Goal: Information Seeking & Learning: Learn about a topic

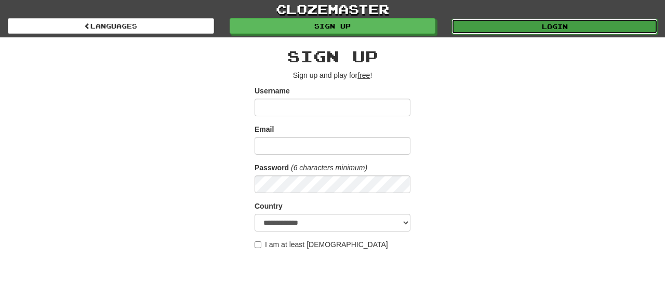
click at [516, 29] on link "Login" at bounding box center [554, 27] width 206 height 16
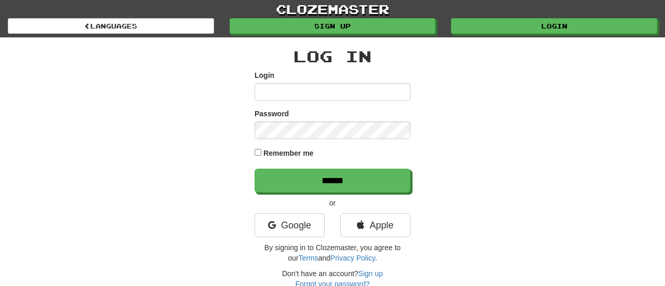
type input "**********"
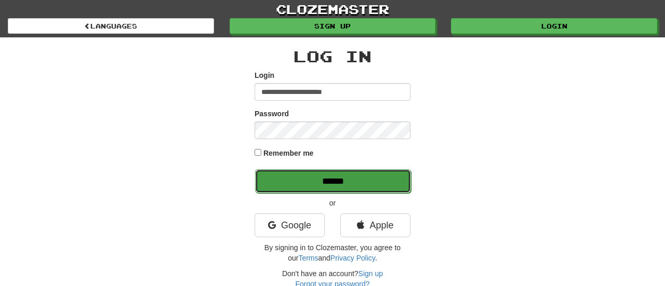
click at [288, 181] on input "******" at bounding box center [333, 181] width 156 height 24
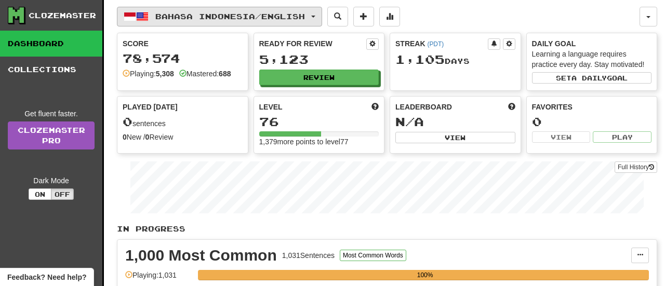
click at [315, 16] on span "button" at bounding box center [313, 17] width 4 height 2
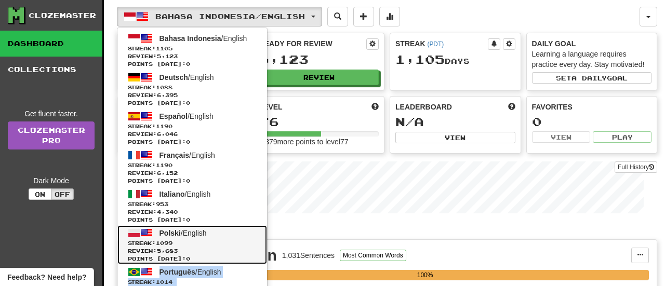
click at [161, 234] on span "Polski" at bounding box center [169, 233] width 21 height 8
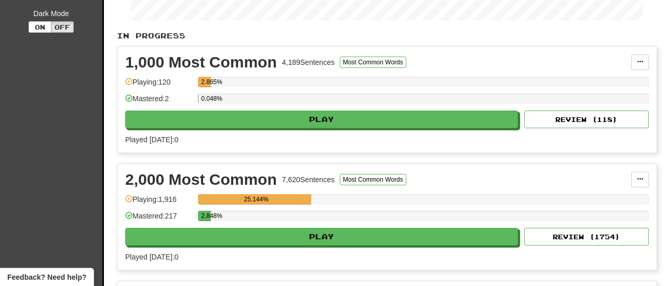
scroll to position [213, 0]
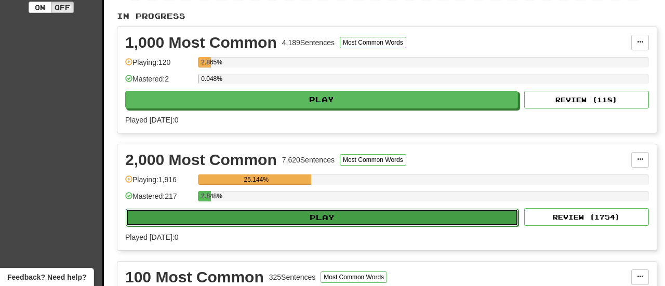
click at [308, 219] on button "Play" at bounding box center [322, 218] width 393 height 18
select select "**"
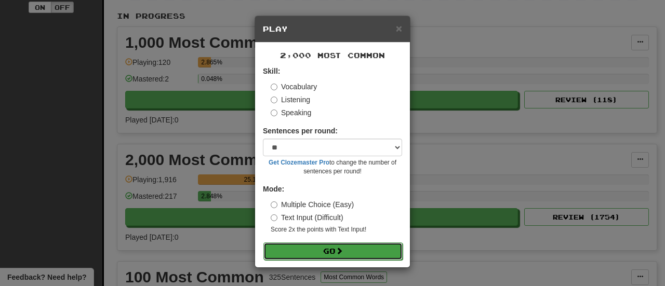
click at [314, 247] on button "Go" at bounding box center [332, 251] width 139 height 18
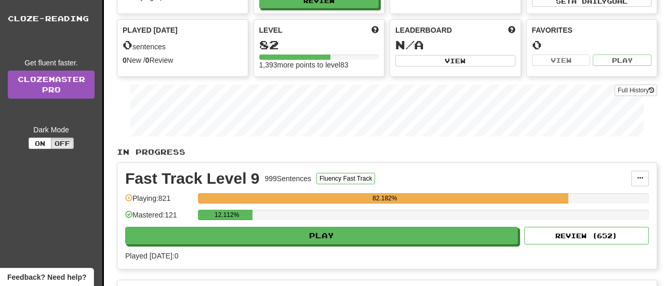
scroll to position [82, 0]
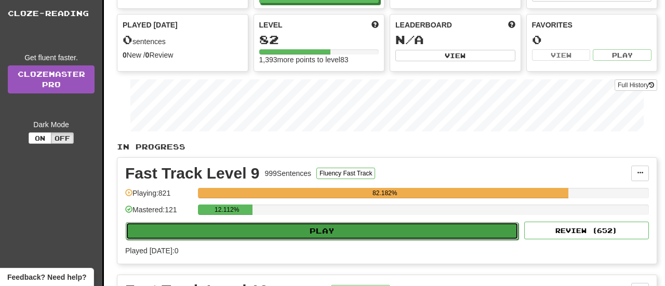
click at [293, 230] on button "Play" at bounding box center [322, 231] width 393 height 18
select select "**"
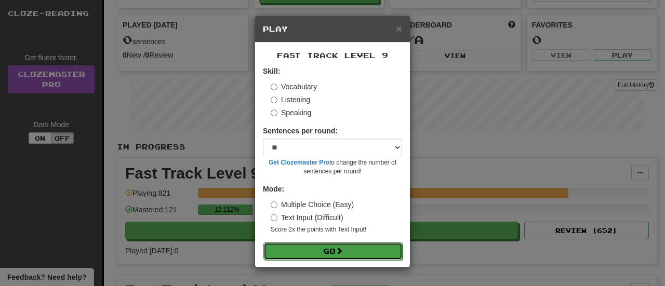
click at [303, 256] on button "Go" at bounding box center [332, 251] width 139 height 18
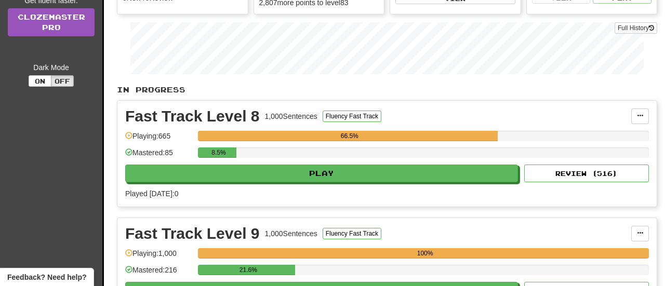
scroll to position [224, 0]
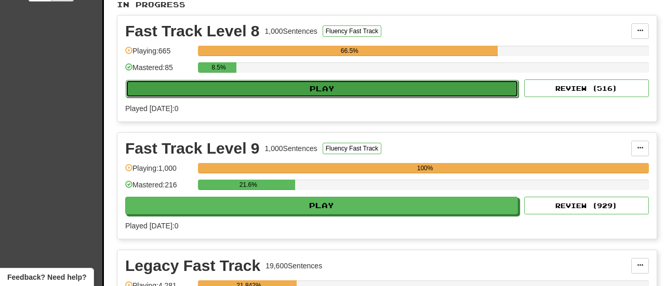
click at [302, 85] on button "Play" at bounding box center [322, 89] width 393 height 18
select select "**"
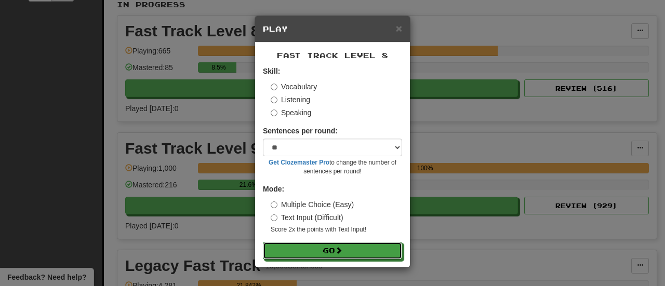
drag, startPoint x: 318, startPoint y: 248, endPoint x: 292, endPoint y: 193, distance: 61.1
click at [318, 248] on button "Go" at bounding box center [332, 251] width 139 height 18
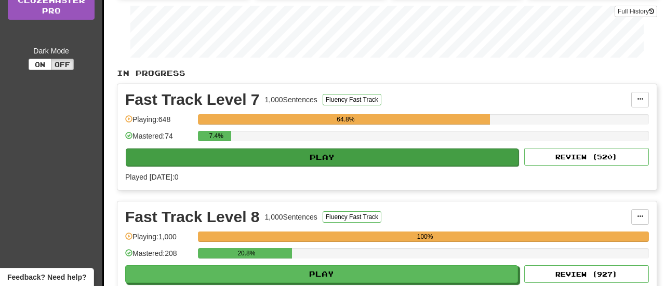
scroll to position [155, 0]
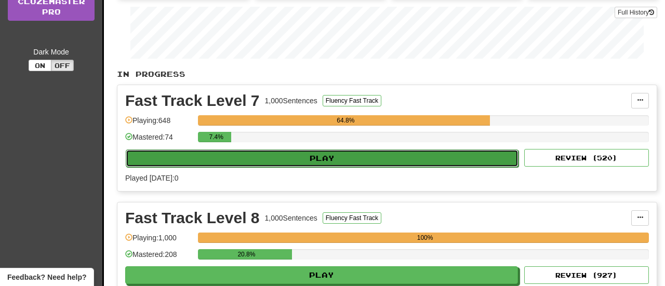
click at [302, 153] on button "Play" at bounding box center [322, 159] width 393 height 18
select select "**"
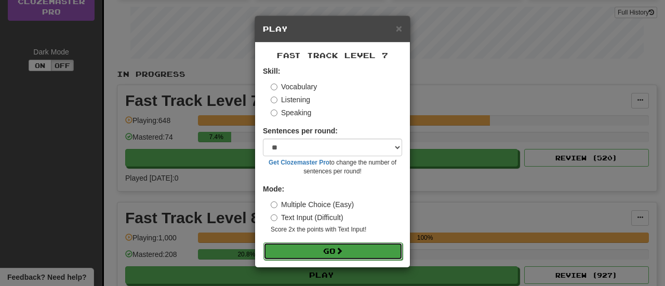
click at [333, 255] on button "Go" at bounding box center [332, 251] width 139 height 18
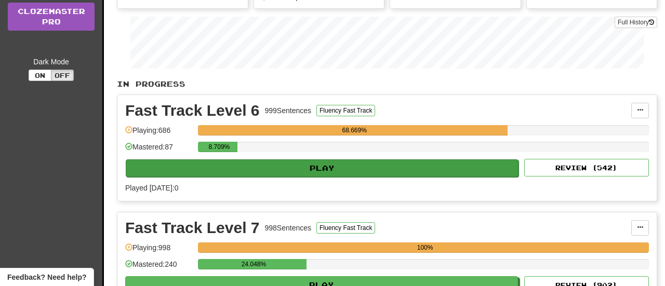
scroll to position [145, 0]
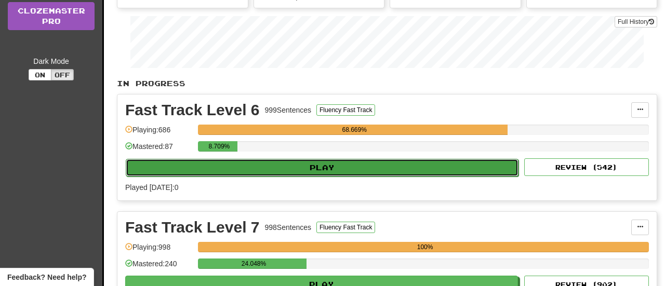
click at [330, 172] on button "Play" at bounding box center [322, 168] width 393 height 18
select select "**"
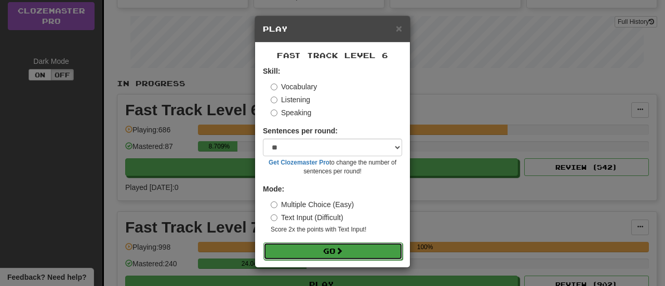
click at [352, 251] on button "Go" at bounding box center [332, 251] width 139 height 18
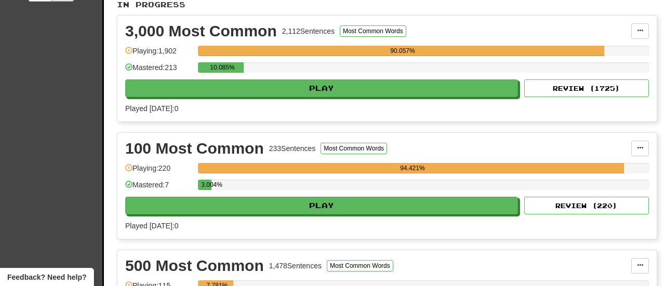
scroll to position [228, 0]
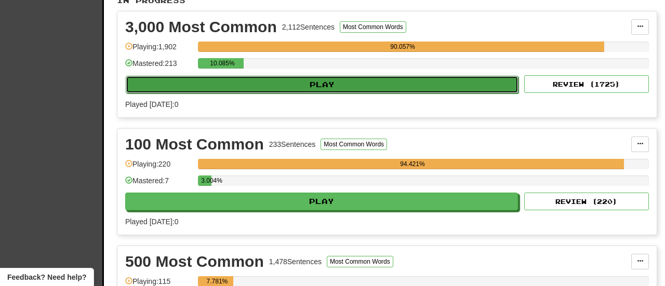
click at [262, 86] on button "Play" at bounding box center [322, 85] width 393 height 18
select select "**"
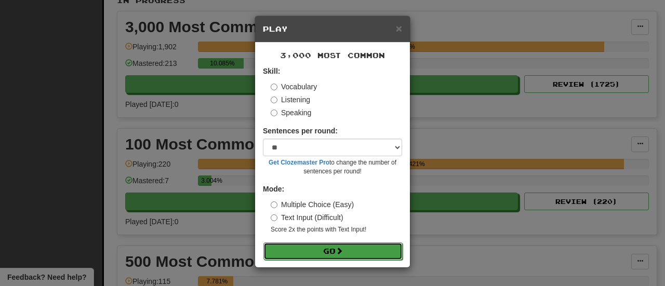
click at [306, 247] on button "Go" at bounding box center [332, 251] width 139 height 18
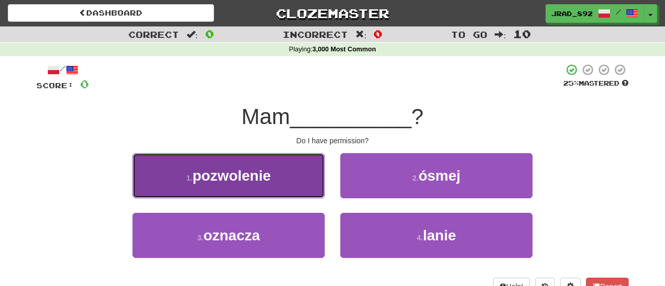
click at [268, 174] on span "pozwolenie" at bounding box center [231, 176] width 78 height 16
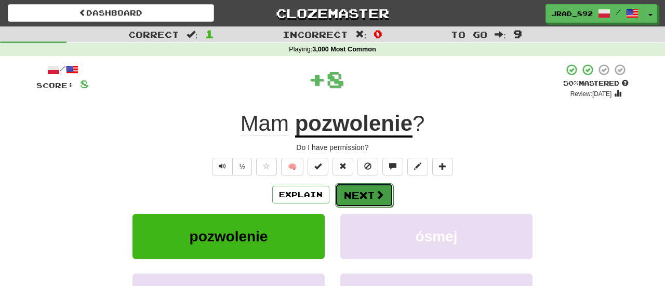
click at [352, 192] on button "Next" at bounding box center [364, 195] width 58 height 24
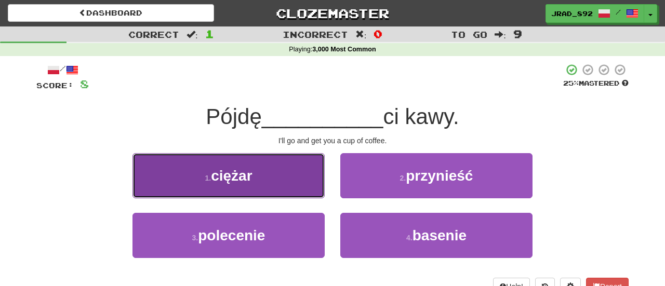
click at [267, 183] on button "1 . ciężar" at bounding box center [228, 175] width 192 height 45
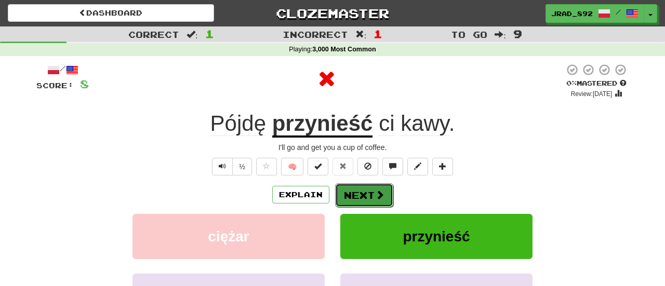
click at [352, 194] on button "Next" at bounding box center [364, 195] width 58 height 24
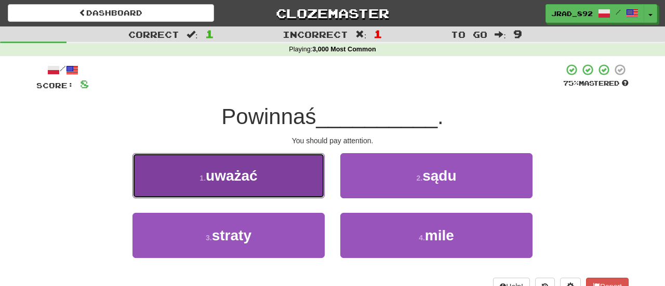
click at [286, 172] on button "1 . uważać" at bounding box center [228, 175] width 192 height 45
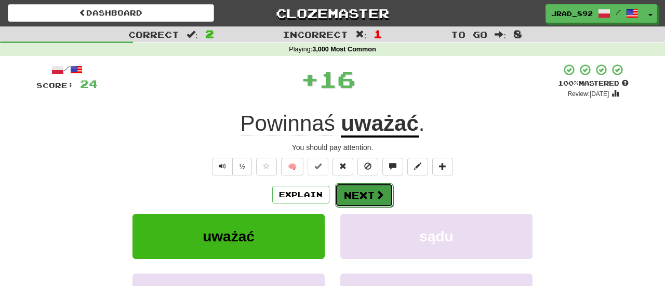
click at [357, 191] on button "Next" at bounding box center [364, 195] width 58 height 24
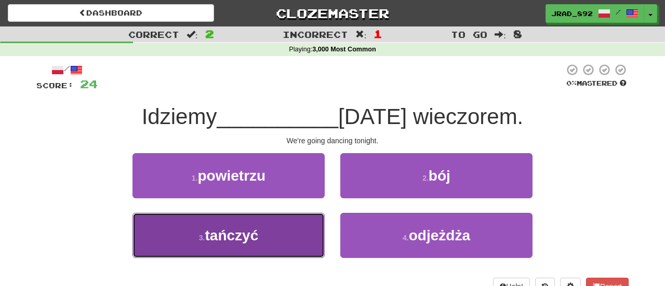
click at [262, 244] on button "3 . tańczyć" at bounding box center [228, 235] width 192 height 45
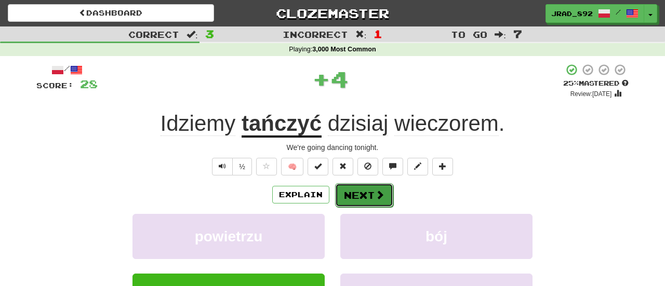
click at [364, 194] on button "Next" at bounding box center [364, 195] width 58 height 24
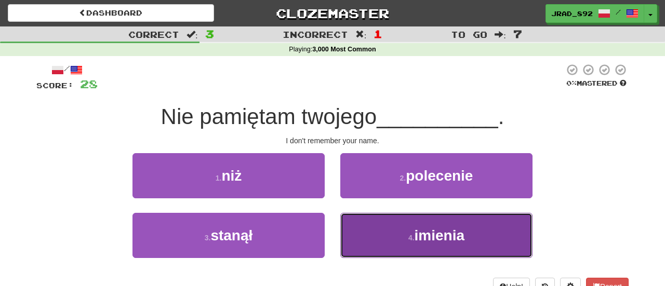
click at [408, 238] on small "4 ." at bounding box center [411, 238] width 6 height 8
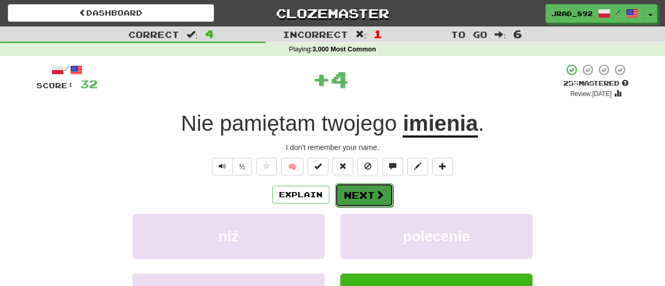
click at [381, 199] on span at bounding box center [379, 194] width 9 height 9
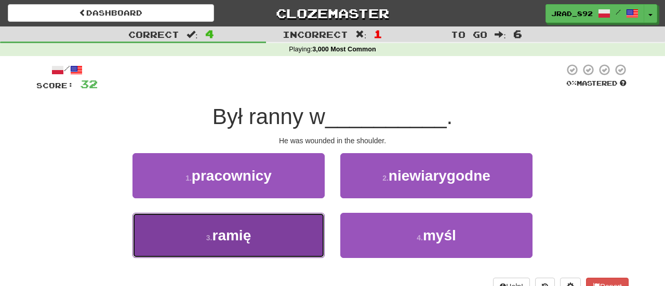
click at [295, 236] on button "3 . ramię" at bounding box center [228, 235] width 192 height 45
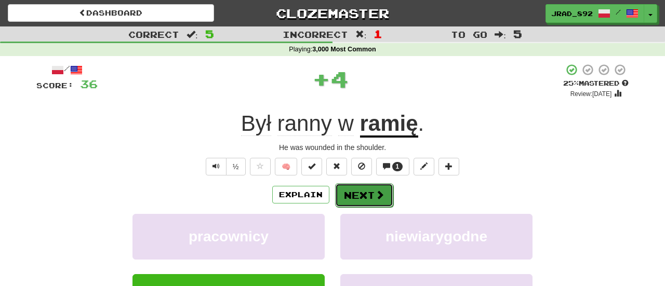
click at [363, 187] on button "Next" at bounding box center [364, 195] width 58 height 24
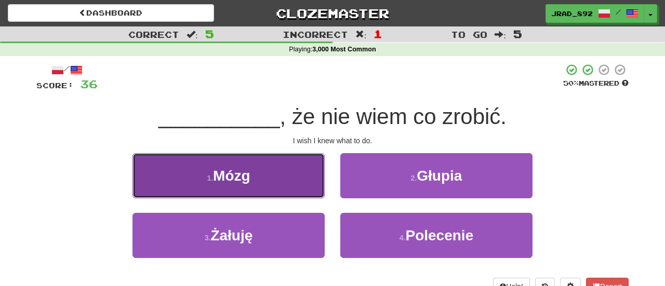
click at [235, 171] on span "Mózg" at bounding box center [231, 176] width 37 height 16
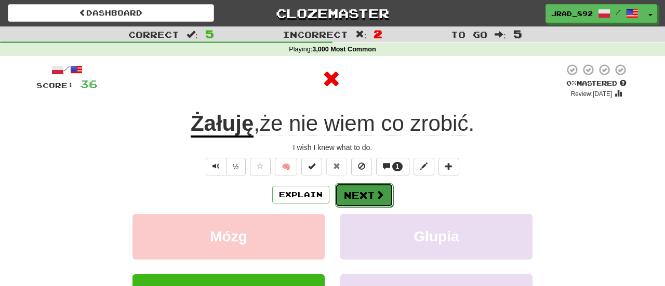
click at [354, 189] on button "Next" at bounding box center [364, 195] width 58 height 24
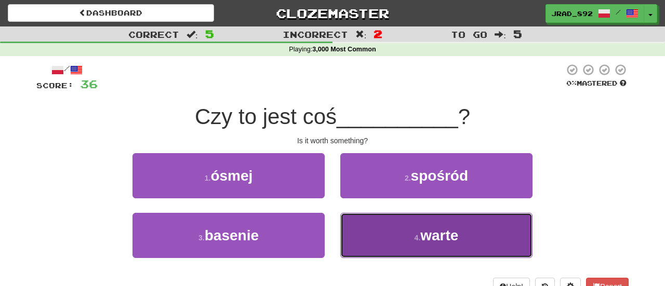
click at [401, 231] on button "4 . warte" at bounding box center [436, 235] width 192 height 45
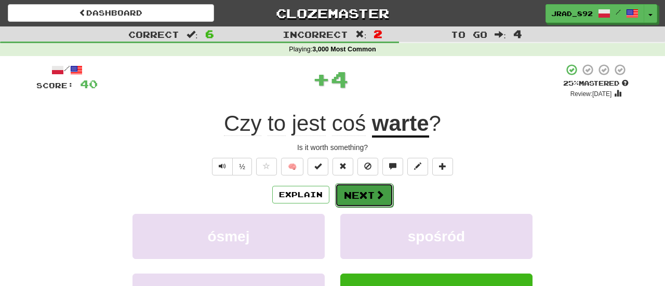
click at [365, 193] on button "Next" at bounding box center [364, 195] width 58 height 24
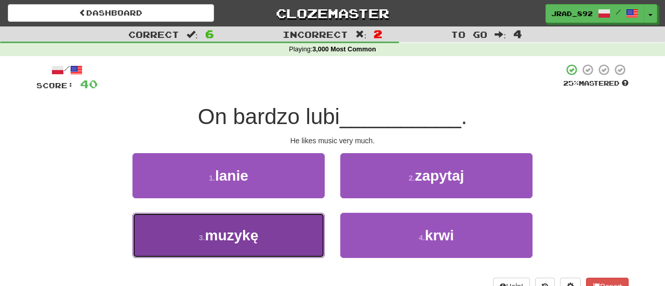
click at [278, 245] on button "3 . muzykę" at bounding box center [228, 235] width 192 height 45
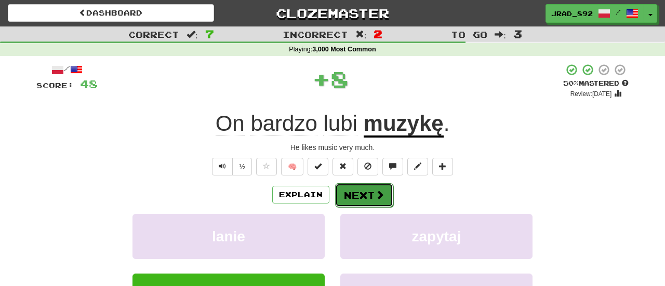
click at [370, 202] on button "Next" at bounding box center [364, 195] width 58 height 24
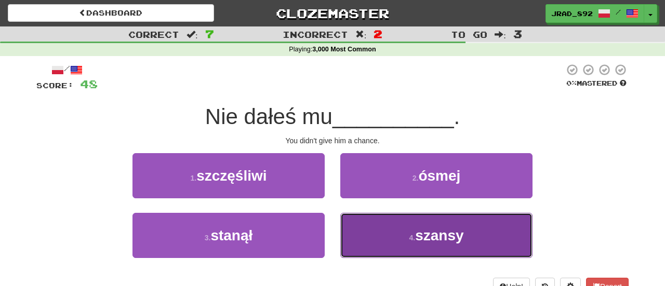
click at [401, 233] on button "4 . szansy" at bounding box center [436, 235] width 192 height 45
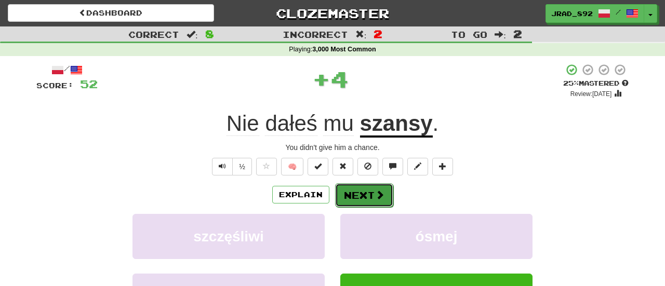
click at [369, 197] on button "Next" at bounding box center [364, 195] width 58 height 24
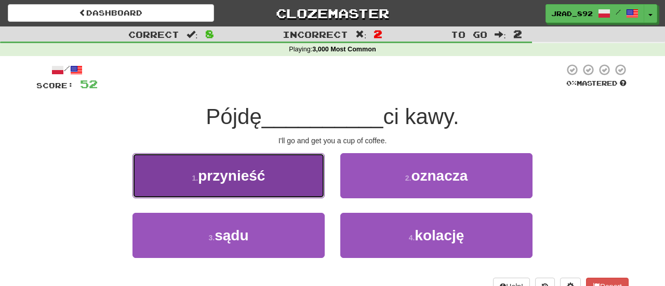
click at [241, 170] on span "przynieść" at bounding box center [231, 176] width 67 height 16
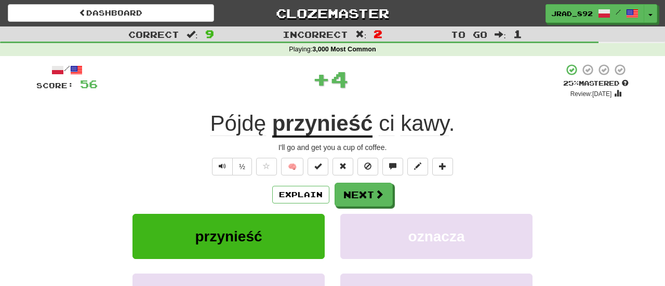
click at [317, 124] on u "przynieść" at bounding box center [322, 124] width 101 height 26
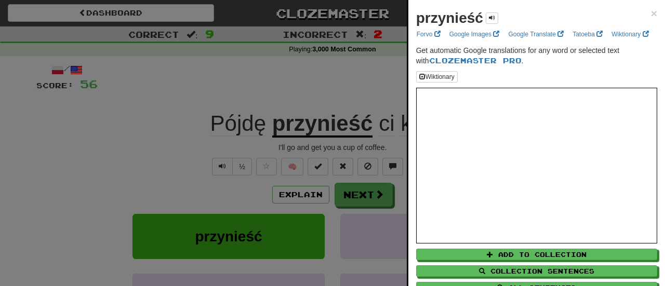
click at [299, 91] on div at bounding box center [332, 143] width 665 height 286
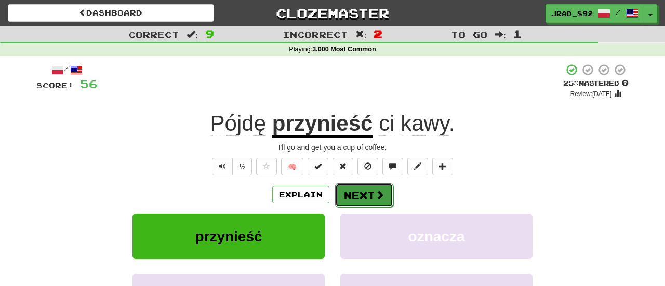
click at [368, 198] on button "Next" at bounding box center [364, 195] width 58 height 24
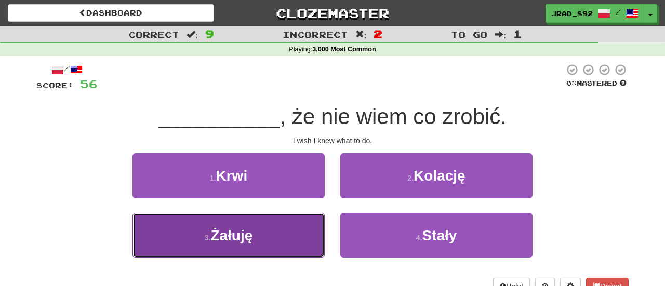
click at [255, 246] on button "3 . Żałuję" at bounding box center [228, 235] width 192 height 45
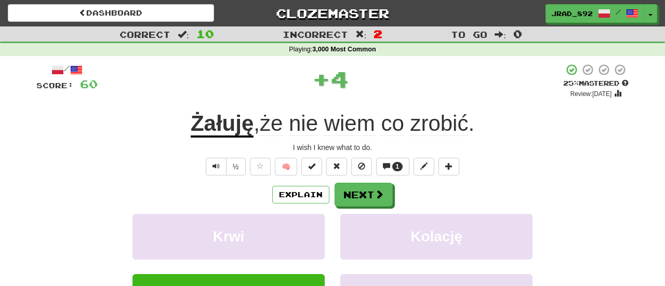
click at [220, 128] on u "Żałuję" at bounding box center [222, 124] width 63 height 26
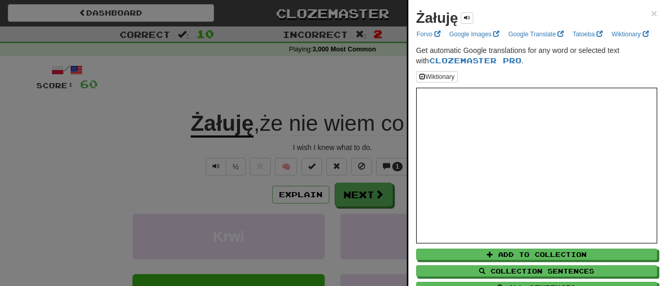
click at [341, 89] on div at bounding box center [332, 143] width 665 height 286
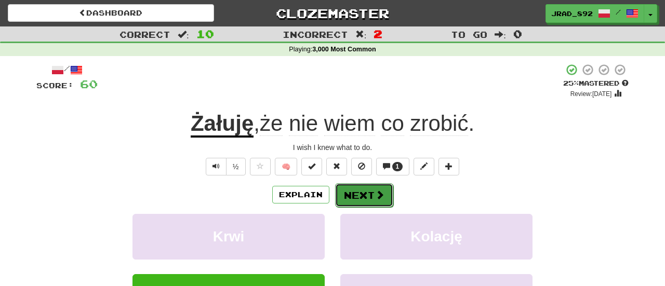
click at [368, 195] on button "Next" at bounding box center [364, 195] width 58 height 24
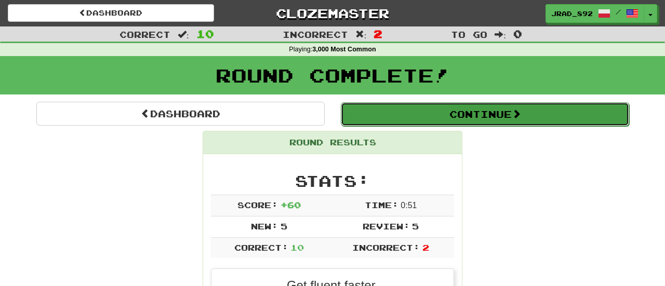
click at [485, 118] on button "Continue" at bounding box center [485, 114] width 288 height 24
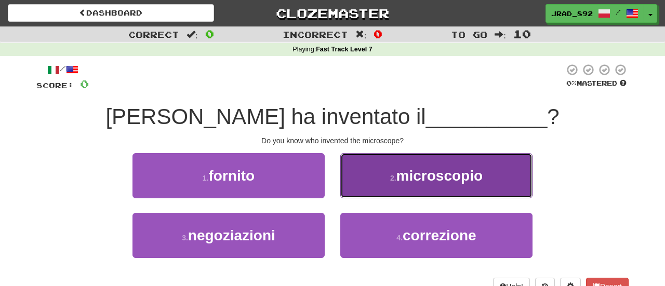
click at [399, 191] on button "2 . microscopio" at bounding box center [436, 175] width 192 height 45
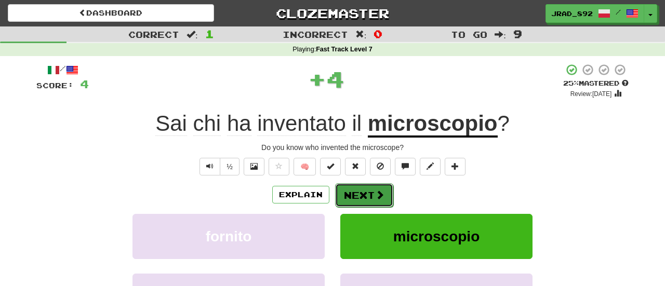
click at [354, 193] on button "Next" at bounding box center [364, 195] width 58 height 24
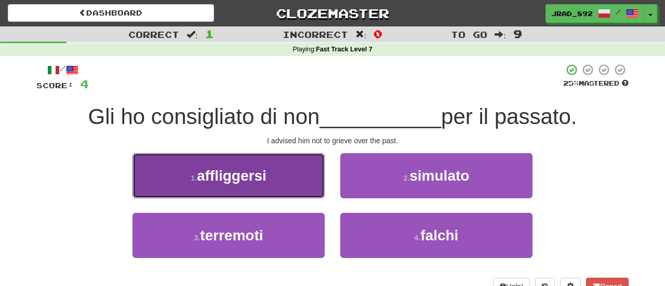
click at [285, 186] on button "1 . affliggersi" at bounding box center [228, 175] width 192 height 45
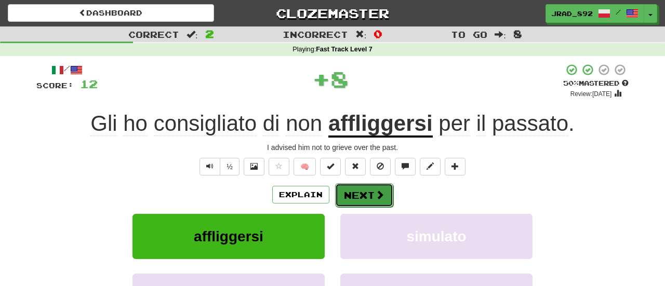
click at [353, 189] on button "Next" at bounding box center [364, 195] width 58 height 24
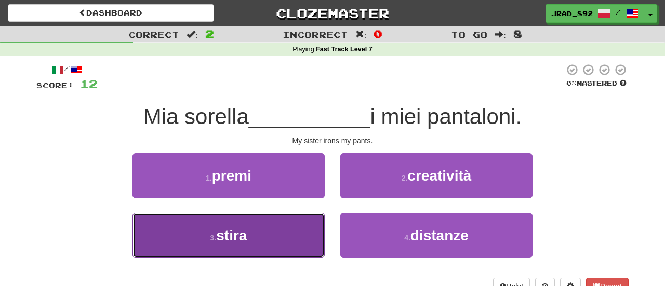
click at [279, 236] on button "3 . stira" at bounding box center [228, 235] width 192 height 45
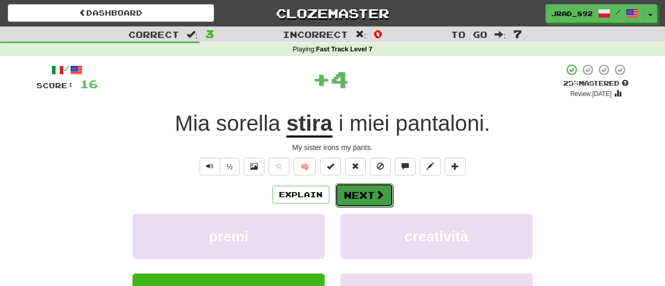
click at [356, 195] on button "Next" at bounding box center [364, 195] width 58 height 24
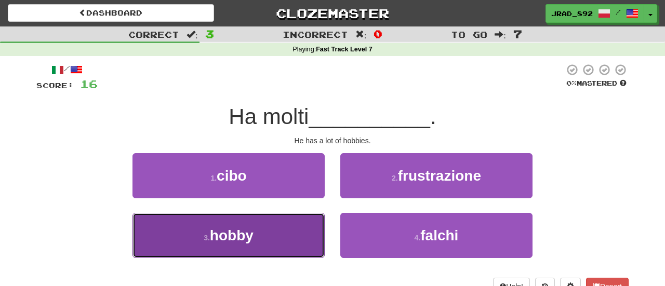
click at [255, 240] on button "3 . hobby" at bounding box center [228, 235] width 192 height 45
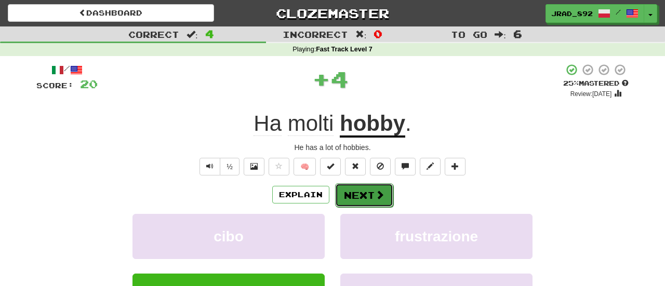
click at [362, 195] on button "Next" at bounding box center [364, 195] width 58 height 24
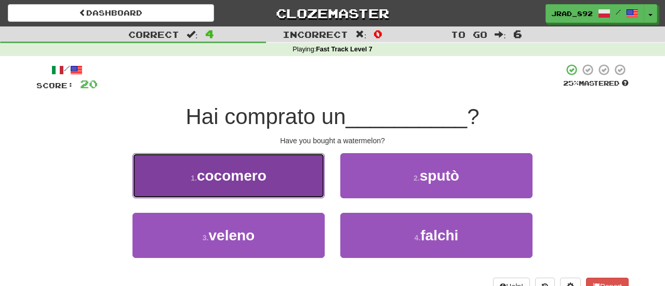
click at [285, 179] on button "1 . cocomero" at bounding box center [228, 175] width 192 height 45
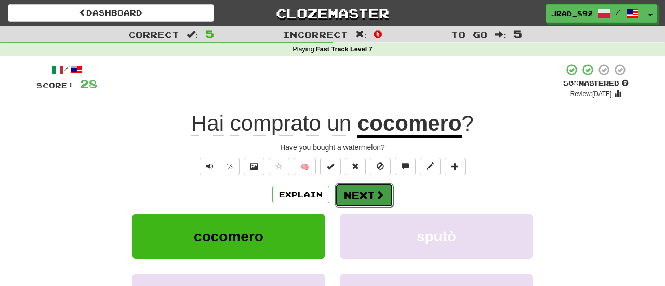
click at [381, 200] on button "Next" at bounding box center [364, 195] width 58 height 24
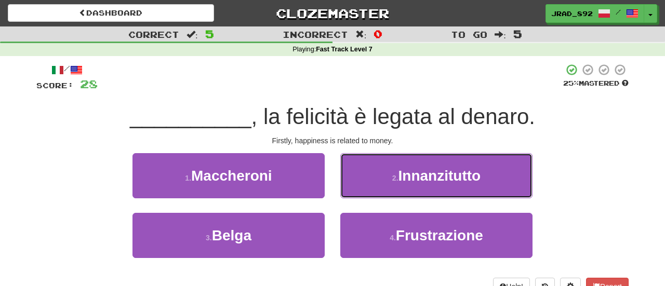
click at [446, 181] on span "Innanzitutto" at bounding box center [439, 176] width 83 height 16
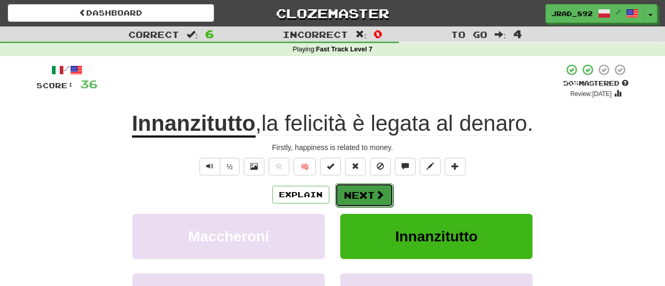
click at [353, 200] on button "Next" at bounding box center [364, 195] width 58 height 24
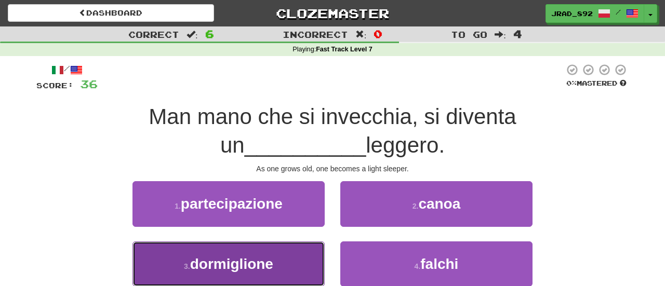
click at [264, 269] on span "dormiglione" at bounding box center [231, 264] width 83 height 16
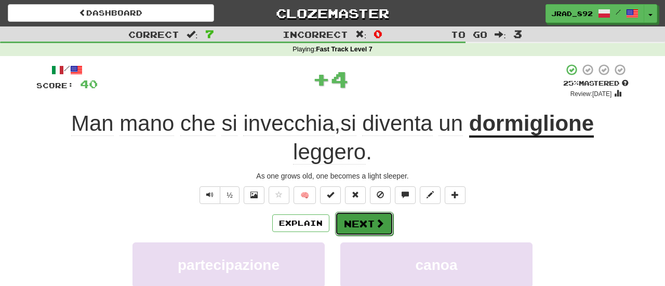
click at [358, 221] on button "Next" at bounding box center [364, 224] width 58 height 24
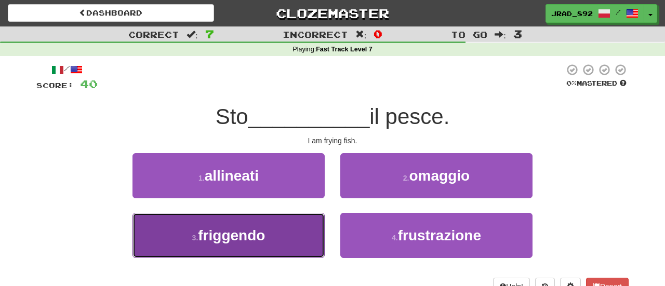
click at [277, 237] on button "3 . friggendo" at bounding box center [228, 235] width 192 height 45
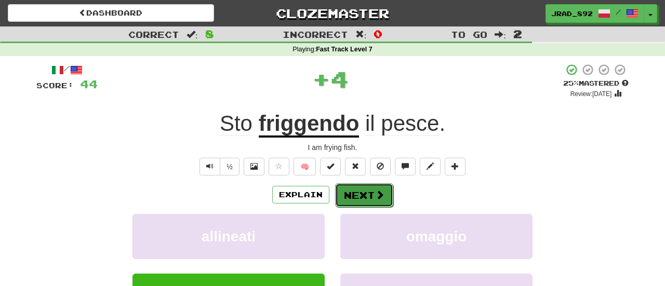
click at [347, 197] on button "Next" at bounding box center [364, 195] width 58 height 24
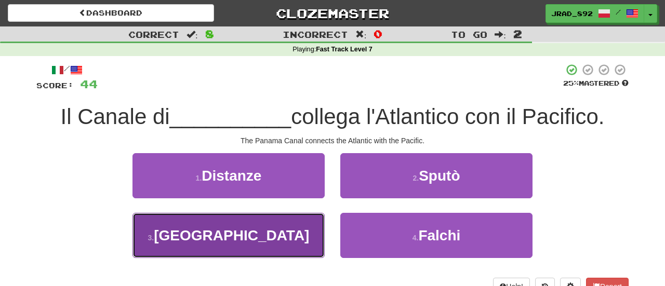
click at [219, 226] on button "3 . Panama" at bounding box center [228, 235] width 192 height 45
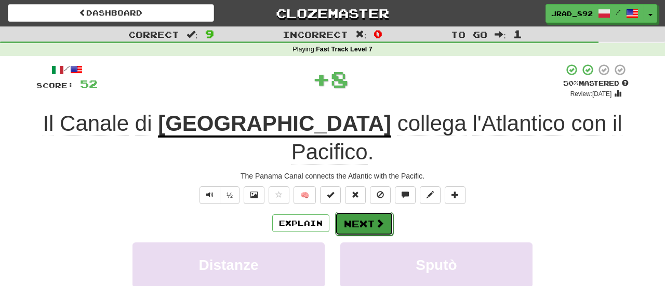
click at [349, 212] on button "Next" at bounding box center [364, 224] width 58 height 24
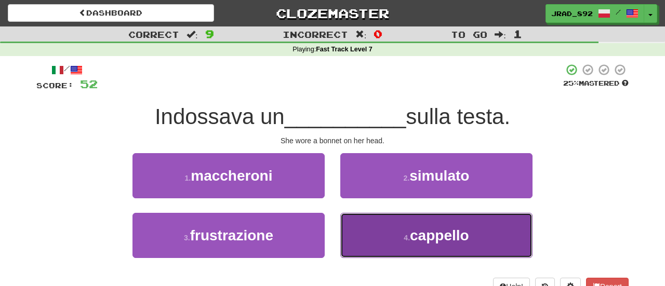
click at [397, 228] on button "4 . cappello" at bounding box center [436, 235] width 192 height 45
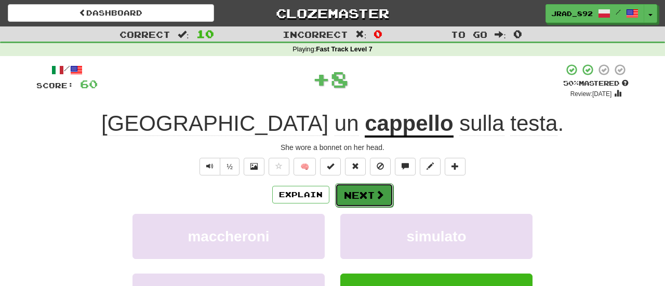
click at [364, 187] on button "Next" at bounding box center [364, 195] width 58 height 24
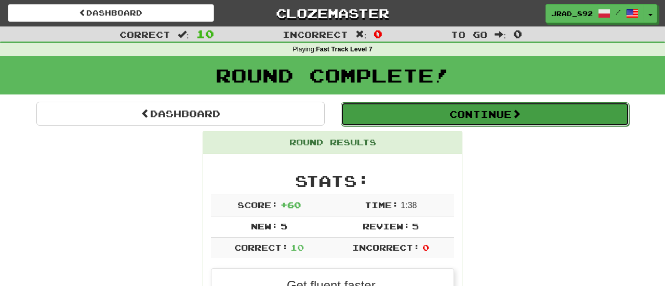
click at [401, 113] on button "Continue" at bounding box center [485, 114] width 288 height 24
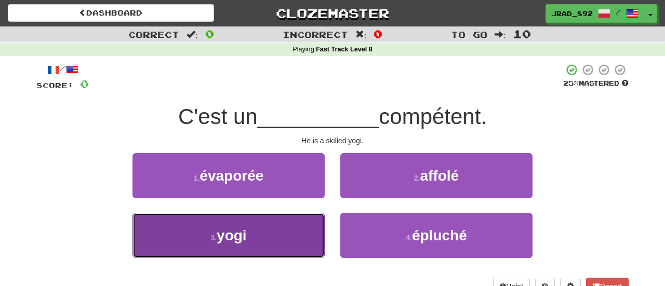
click at [278, 244] on button "3 . yogi" at bounding box center [228, 235] width 192 height 45
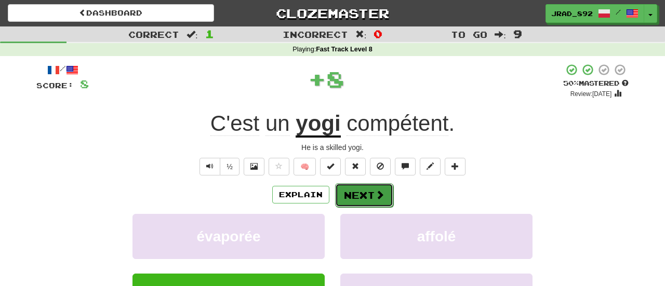
click at [365, 200] on button "Next" at bounding box center [364, 195] width 58 height 24
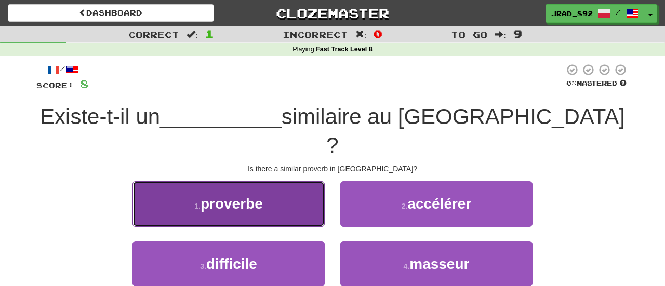
click at [305, 183] on button "1 . proverbe" at bounding box center [228, 203] width 192 height 45
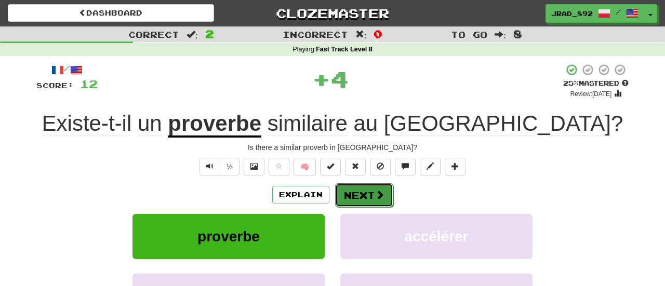
click at [362, 197] on button "Next" at bounding box center [364, 195] width 58 height 24
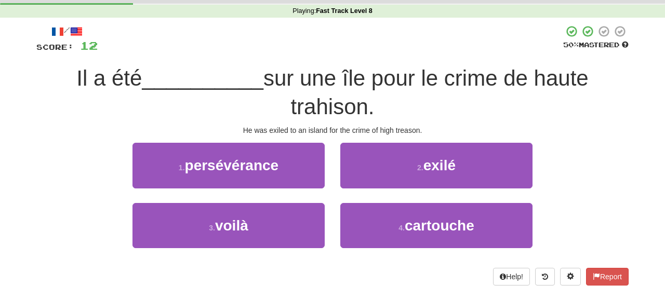
scroll to position [41, 0]
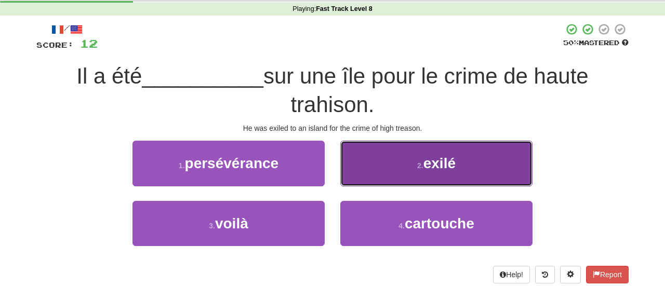
click at [404, 173] on button "2 . exilé" at bounding box center [436, 163] width 192 height 45
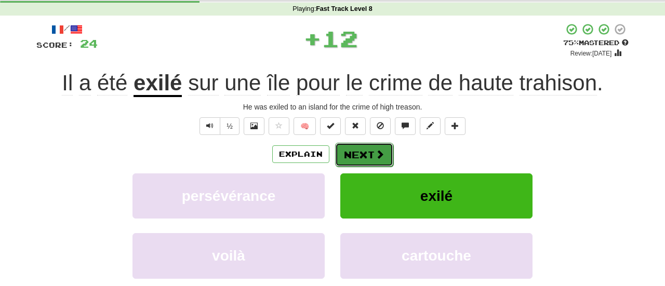
click at [363, 149] on button "Next" at bounding box center [364, 155] width 58 height 24
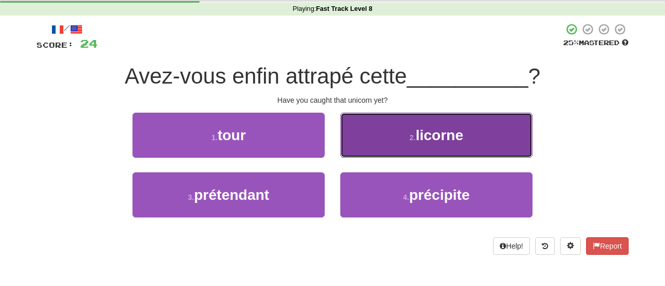
click at [421, 136] on span "licorne" at bounding box center [439, 135] width 48 height 16
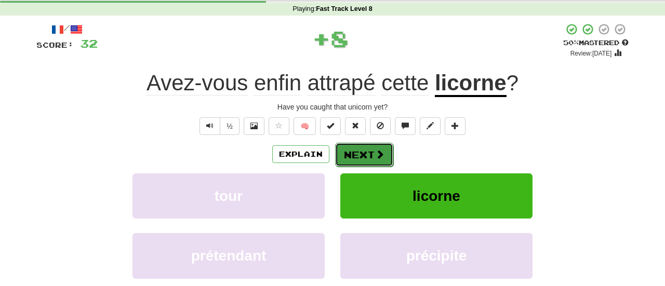
click at [377, 154] on span at bounding box center [379, 154] width 9 height 9
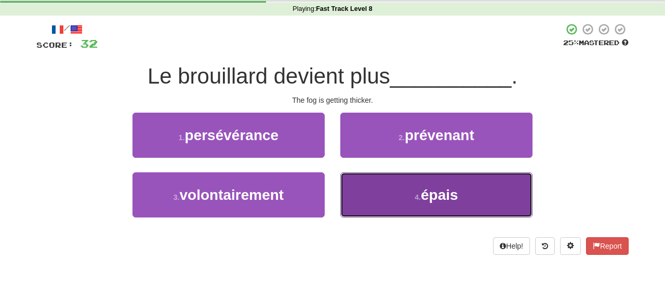
click at [411, 191] on button "4 . épais" at bounding box center [436, 194] width 192 height 45
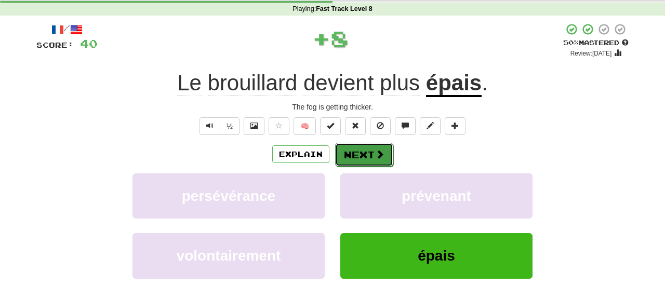
click at [362, 156] on button "Next" at bounding box center [364, 155] width 58 height 24
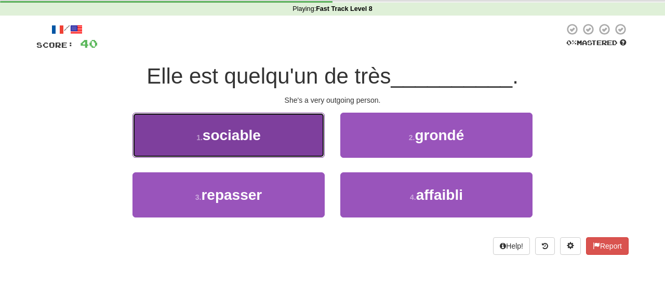
click at [279, 140] on button "1 . sociable" at bounding box center [228, 135] width 192 height 45
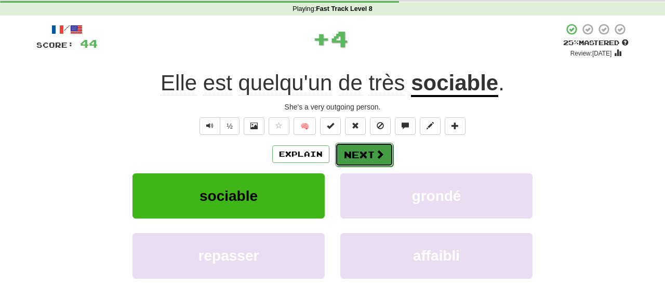
click at [356, 154] on button "Next" at bounding box center [364, 155] width 58 height 24
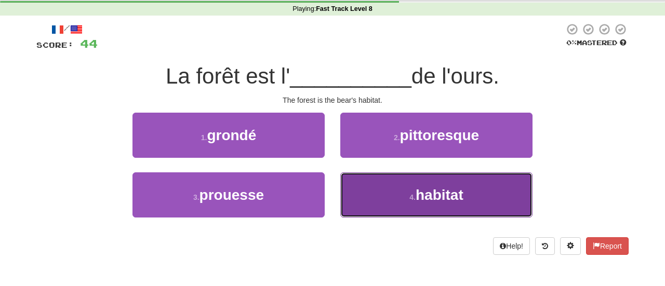
click at [417, 197] on span "habitat" at bounding box center [439, 195] width 48 height 16
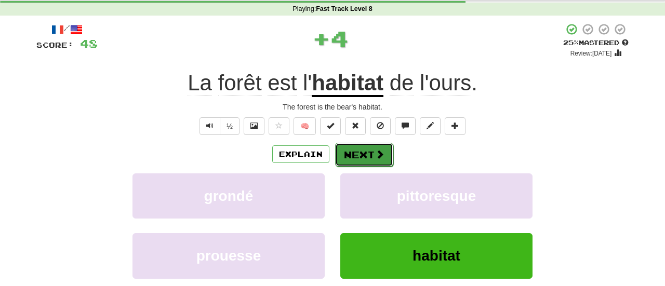
click at [364, 157] on button "Next" at bounding box center [364, 155] width 58 height 24
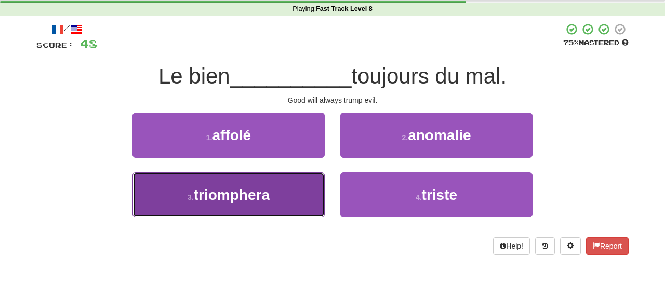
click at [280, 188] on button "3 . triomphera" at bounding box center [228, 194] width 192 height 45
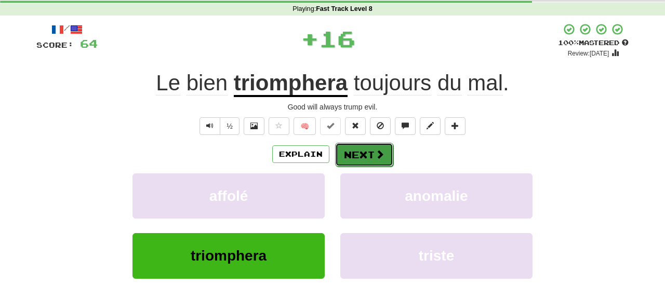
click at [377, 153] on span at bounding box center [379, 154] width 9 height 9
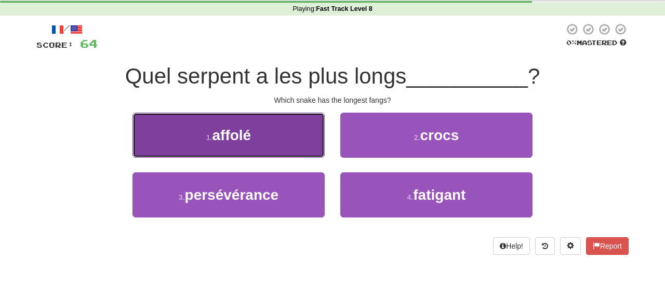
click at [291, 141] on button "1 . affolé" at bounding box center [228, 135] width 192 height 45
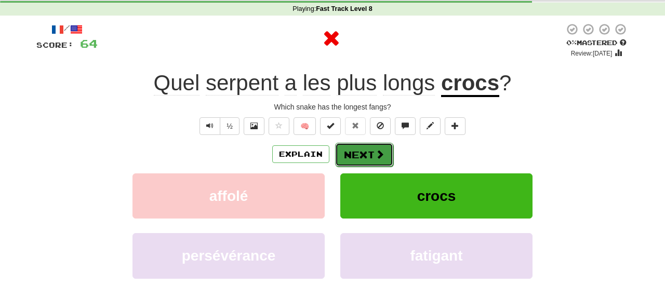
click at [361, 151] on button "Next" at bounding box center [364, 155] width 58 height 24
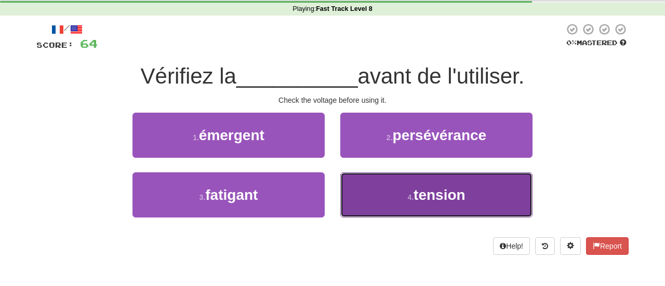
click at [458, 191] on span "tension" at bounding box center [439, 195] width 52 height 16
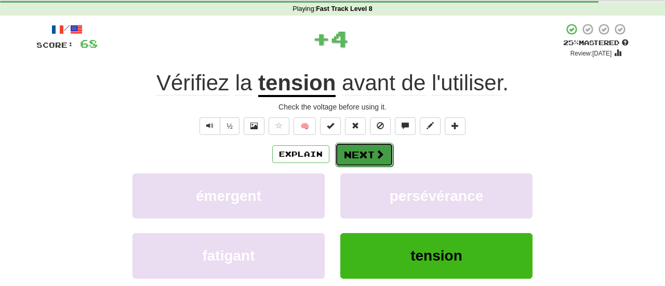
click at [372, 156] on button "Next" at bounding box center [364, 155] width 58 height 24
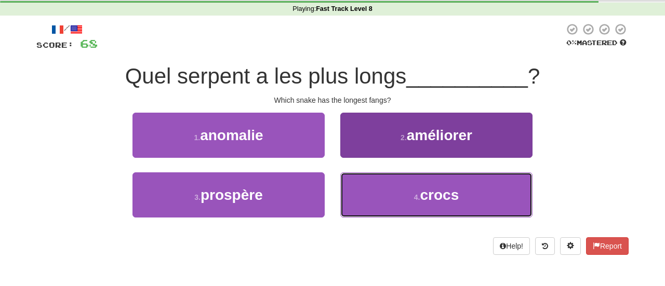
click at [448, 199] on span "crocs" at bounding box center [439, 195] width 39 height 16
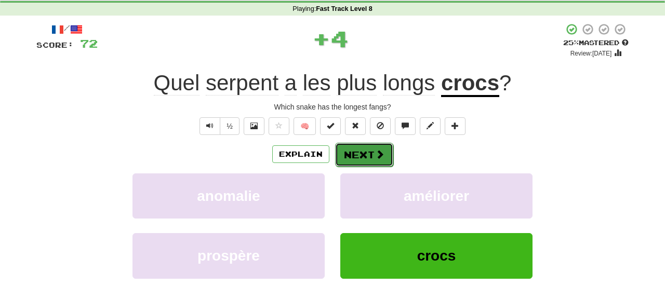
click at [363, 149] on button "Next" at bounding box center [364, 155] width 58 height 24
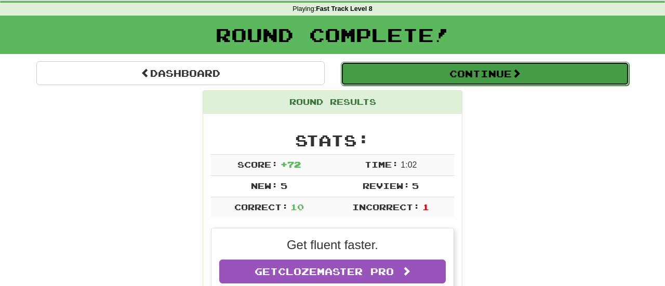
click at [443, 81] on button "Continue" at bounding box center [485, 74] width 288 height 24
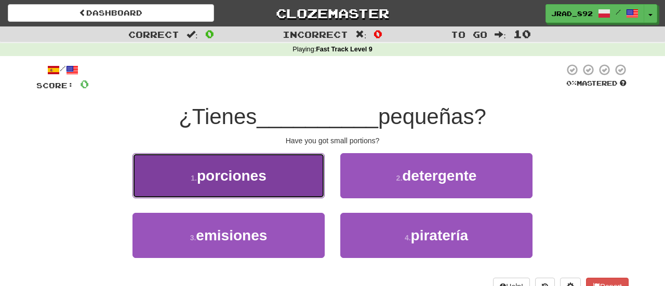
click at [263, 180] on span "porciones" at bounding box center [232, 176] width 70 height 16
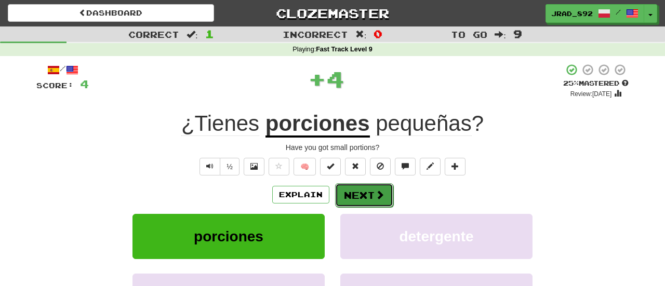
click at [348, 193] on button "Next" at bounding box center [364, 195] width 58 height 24
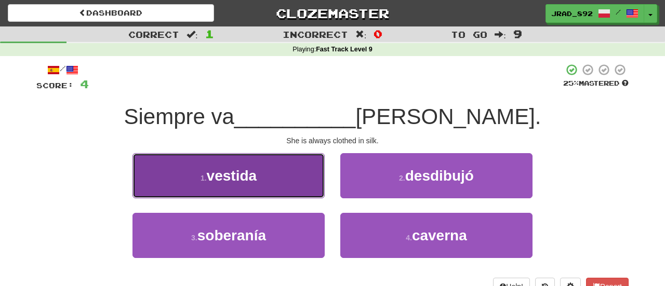
click at [247, 188] on button "1 . vestida" at bounding box center [228, 175] width 192 height 45
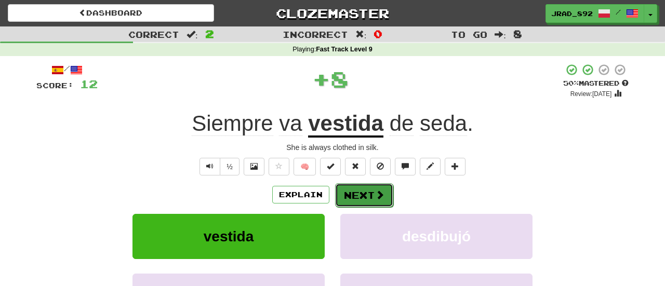
click at [352, 199] on button "Next" at bounding box center [364, 195] width 58 height 24
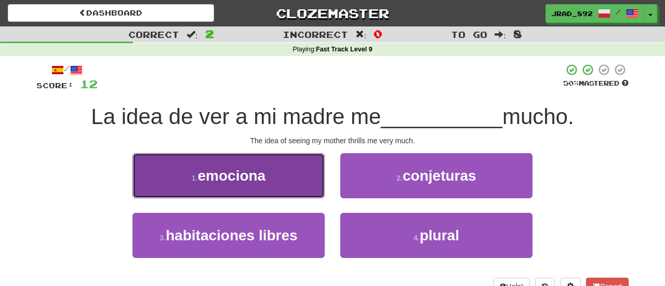
click at [274, 185] on button "1 . emociona" at bounding box center [228, 175] width 192 height 45
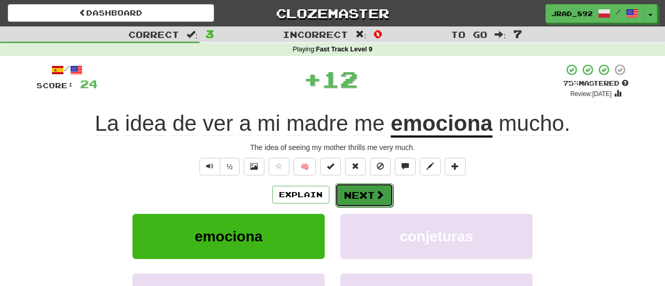
click at [354, 198] on button "Next" at bounding box center [364, 195] width 58 height 24
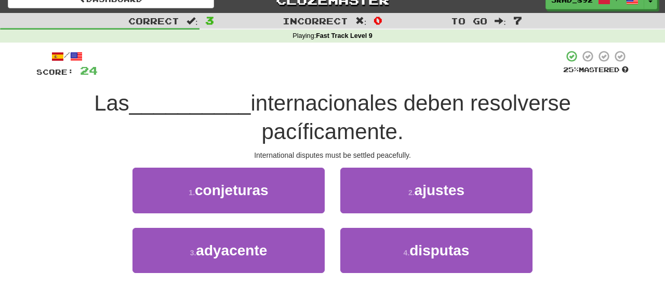
scroll to position [16, 0]
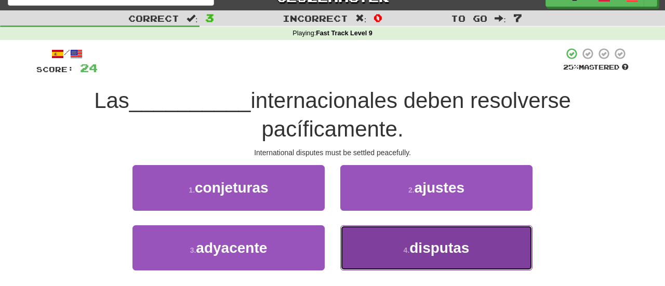
click at [387, 240] on button "4 . disputas" at bounding box center [436, 247] width 192 height 45
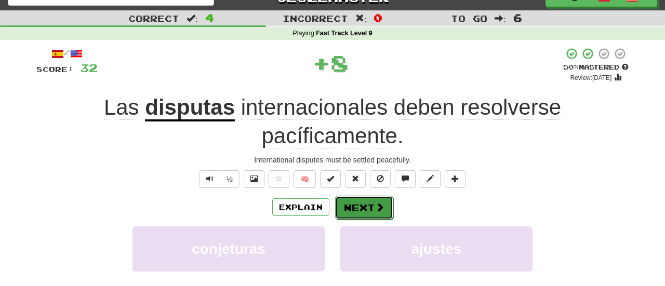
click at [361, 211] on button "Next" at bounding box center [364, 208] width 58 height 24
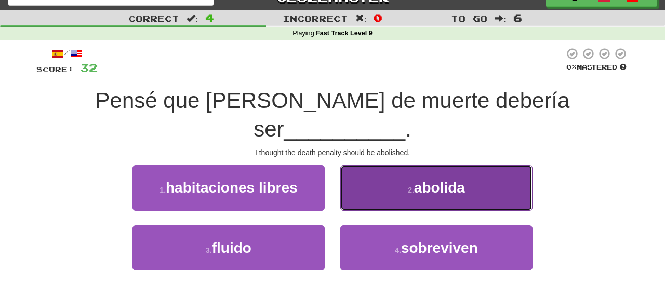
click at [440, 180] on span "abolida" at bounding box center [439, 188] width 51 height 16
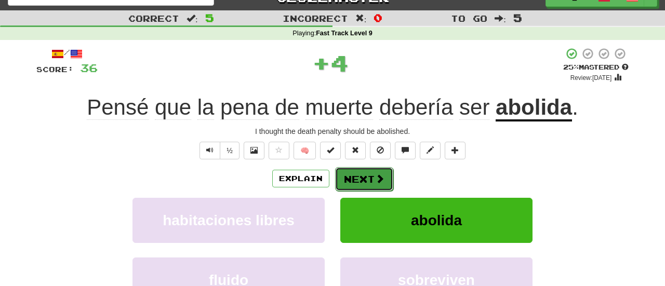
click at [373, 181] on button "Next" at bounding box center [364, 179] width 58 height 24
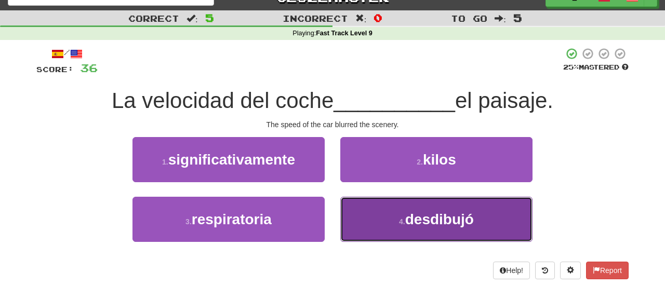
click at [388, 227] on button "4 . desdibujó" at bounding box center [436, 219] width 192 height 45
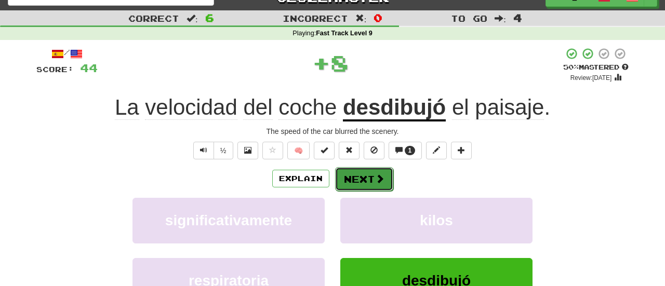
click at [347, 181] on button "Next" at bounding box center [364, 179] width 58 height 24
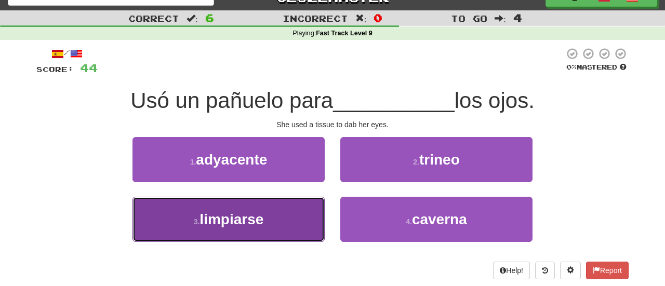
click at [258, 224] on span "limpiarse" at bounding box center [231, 219] width 64 height 16
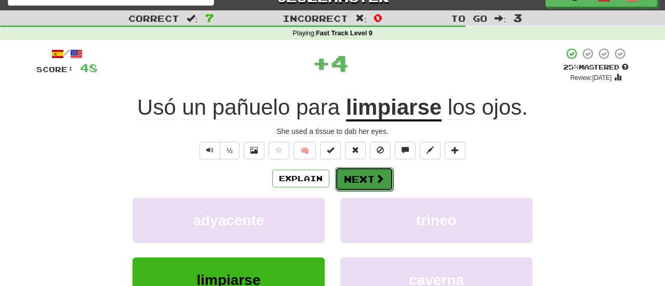
click at [379, 181] on span at bounding box center [379, 178] width 9 height 9
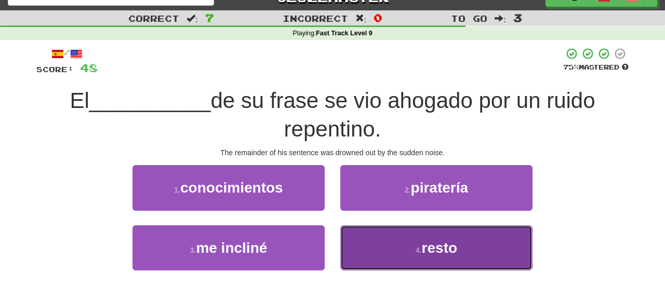
click at [393, 259] on button "4 . resto" at bounding box center [436, 247] width 192 height 45
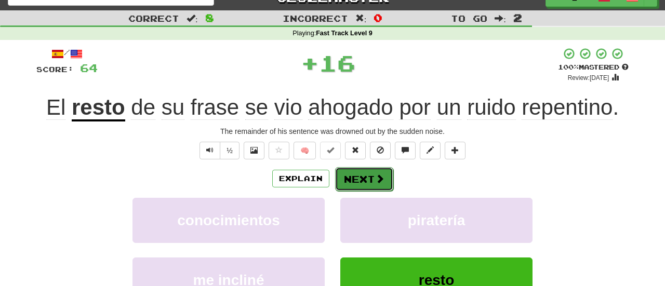
click at [371, 180] on button "Next" at bounding box center [364, 179] width 58 height 24
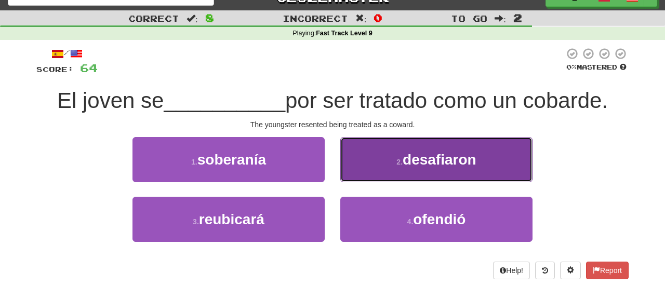
click at [409, 162] on span "desafiaron" at bounding box center [439, 160] width 74 height 16
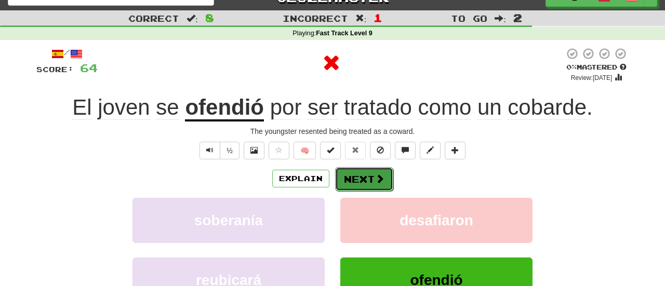
click at [359, 178] on button "Next" at bounding box center [364, 179] width 58 height 24
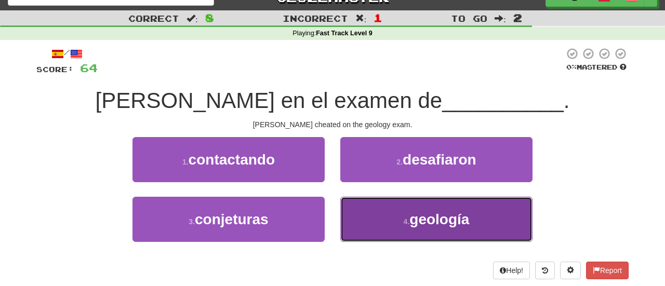
click at [376, 229] on button "4 . geología" at bounding box center [436, 219] width 192 height 45
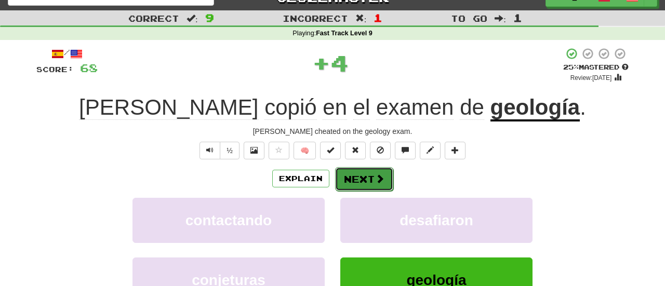
click at [358, 178] on button "Next" at bounding box center [364, 179] width 58 height 24
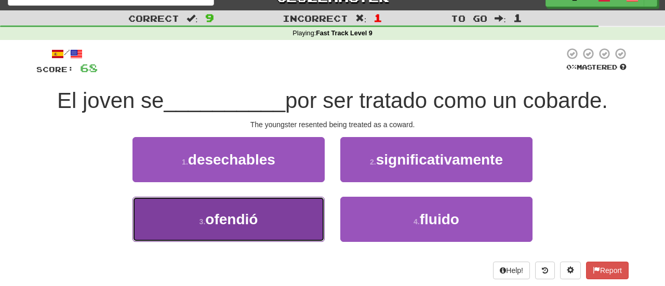
click at [241, 226] on span "ofendió" at bounding box center [231, 219] width 52 height 16
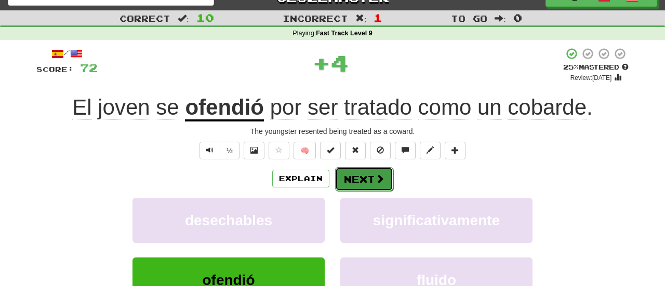
click at [362, 181] on button "Next" at bounding box center [364, 179] width 58 height 24
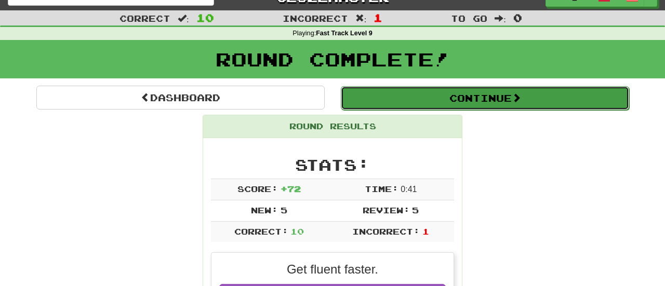
click at [458, 102] on button "Continue" at bounding box center [485, 98] width 288 height 24
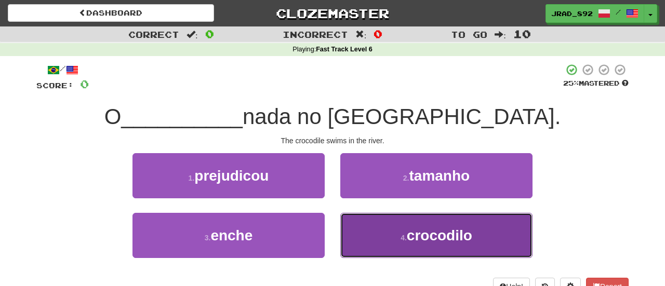
click at [374, 240] on button "4 . crocodilo" at bounding box center [436, 235] width 192 height 45
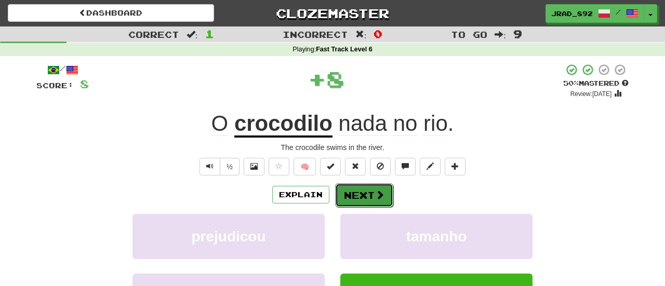
click at [360, 198] on button "Next" at bounding box center [364, 195] width 58 height 24
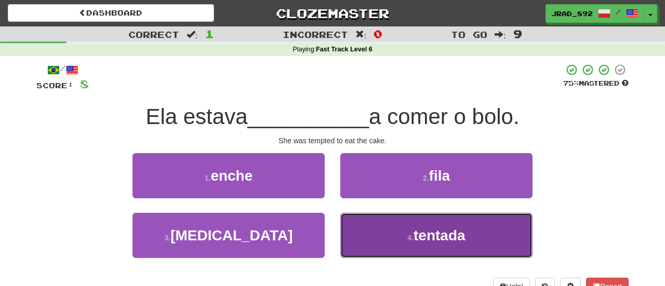
click at [439, 245] on button "4 . tentada" at bounding box center [436, 235] width 192 height 45
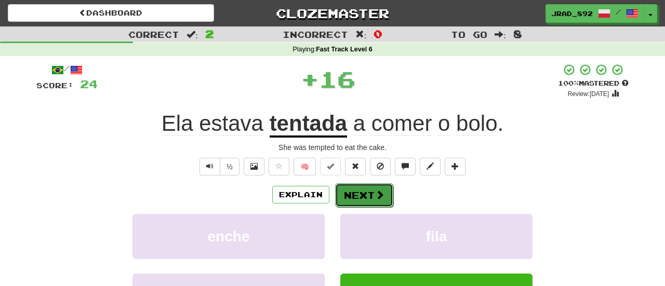
click at [359, 190] on button "Next" at bounding box center [364, 195] width 58 height 24
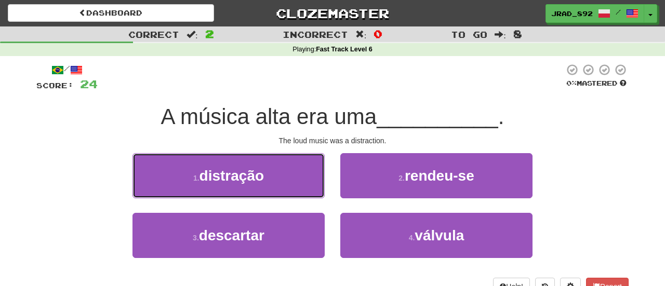
drag, startPoint x: 264, startPoint y: 173, endPoint x: 280, endPoint y: 177, distance: 16.4
click at [264, 173] on span "distração" at bounding box center [231, 176] width 65 height 16
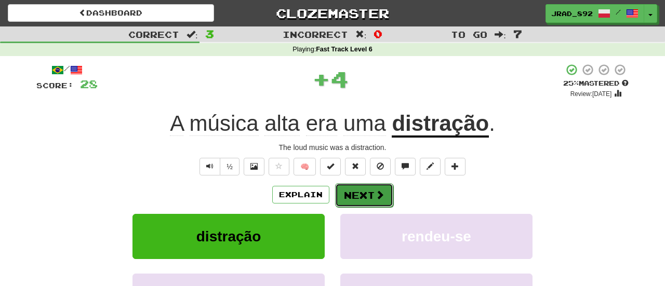
click at [368, 196] on button "Next" at bounding box center [364, 195] width 58 height 24
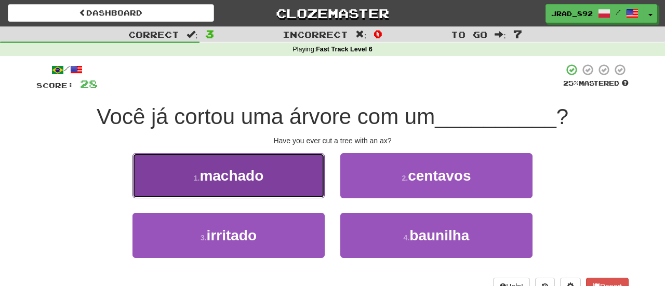
click at [265, 177] on button "1 . machado" at bounding box center [228, 175] width 192 height 45
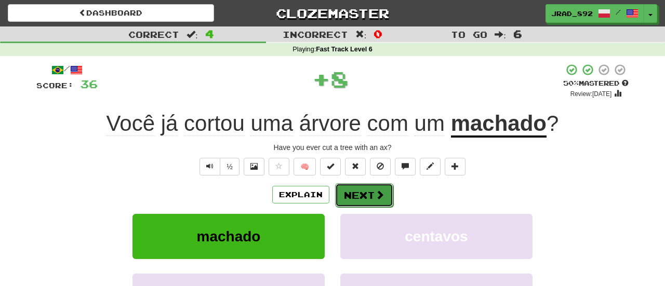
click at [367, 191] on button "Next" at bounding box center [364, 195] width 58 height 24
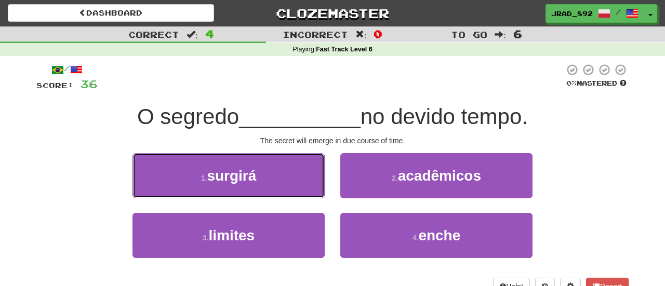
click at [208, 177] on span "surgirá" at bounding box center [231, 176] width 49 height 16
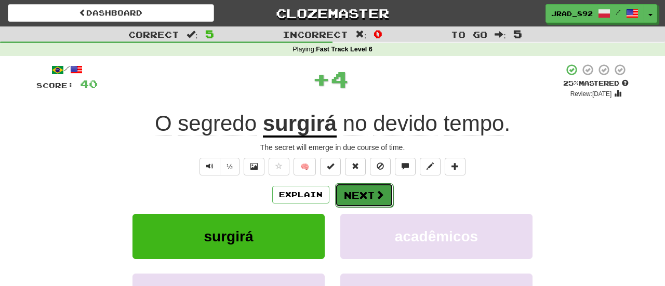
click at [350, 193] on button "Next" at bounding box center [364, 195] width 58 height 24
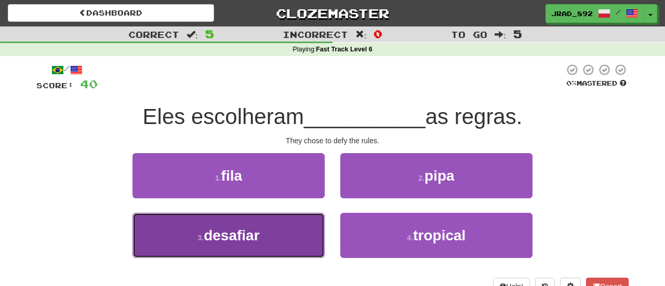
click at [278, 239] on button "3 . desafiar" at bounding box center [228, 235] width 192 height 45
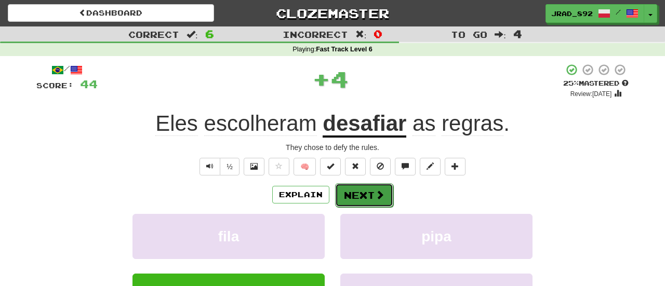
click at [354, 193] on button "Next" at bounding box center [364, 195] width 58 height 24
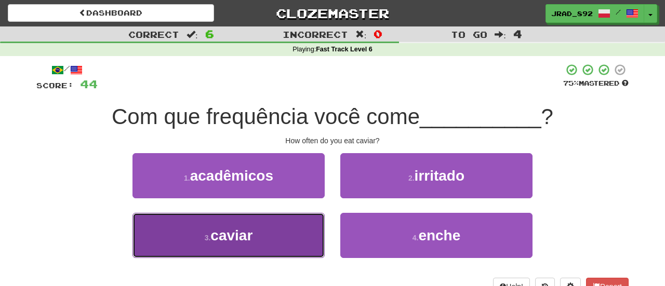
click at [218, 227] on span "caviar" at bounding box center [231, 235] width 42 height 16
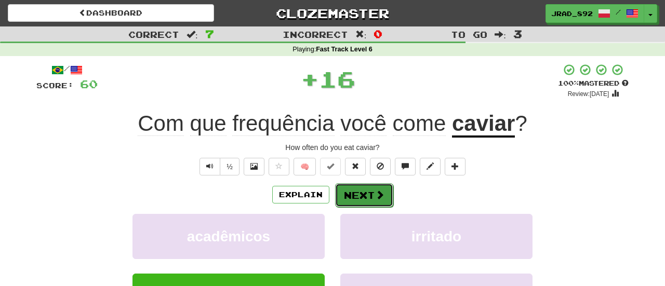
click at [359, 190] on button "Next" at bounding box center [364, 195] width 58 height 24
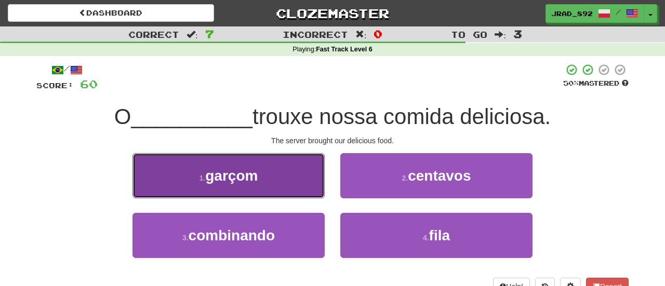
click at [256, 191] on button "1 . garçom" at bounding box center [228, 175] width 192 height 45
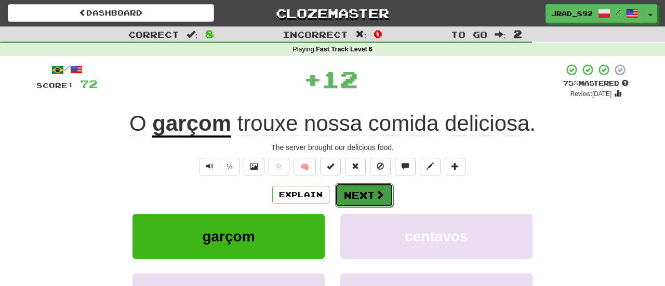
click at [383, 199] on span at bounding box center [379, 194] width 9 height 9
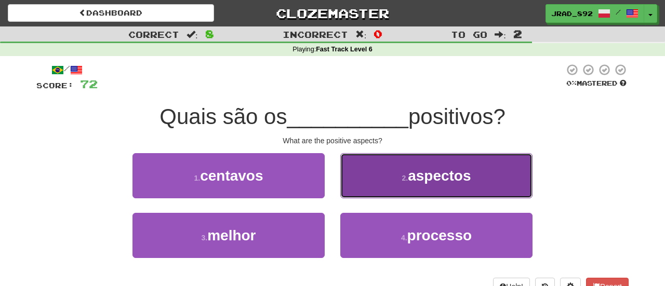
click at [397, 180] on button "2 . aspectos" at bounding box center [436, 175] width 192 height 45
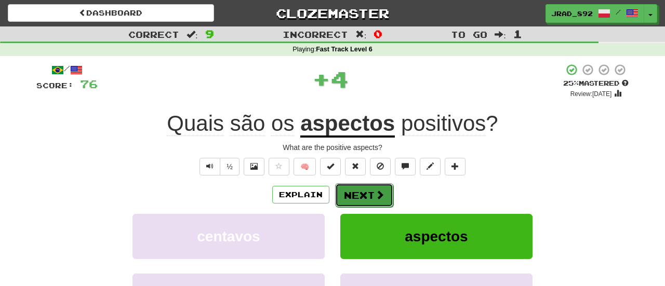
click at [352, 201] on button "Next" at bounding box center [364, 195] width 58 height 24
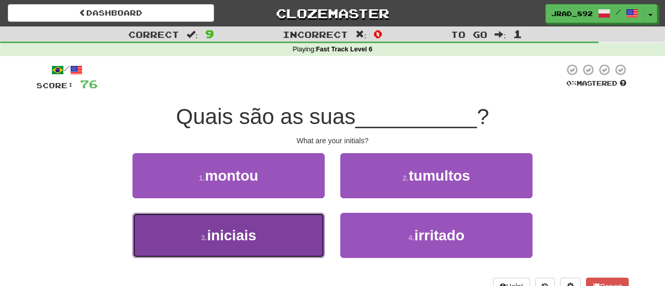
click at [245, 245] on button "3 . iniciais" at bounding box center [228, 235] width 192 height 45
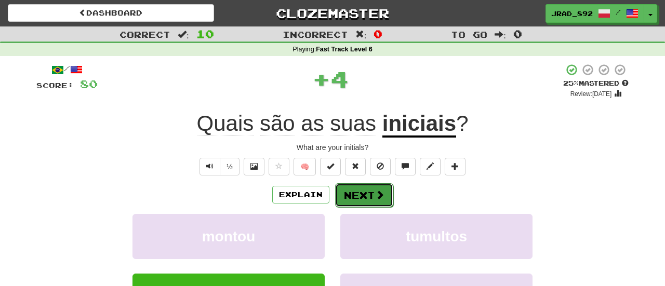
click at [370, 195] on button "Next" at bounding box center [364, 195] width 58 height 24
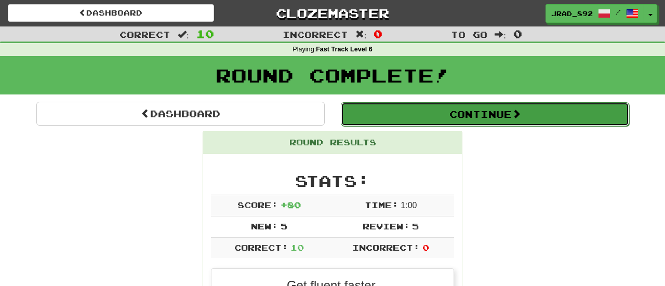
click at [412, 110] on button "Continue" at bounding box center [485, 114] width 288 height 24
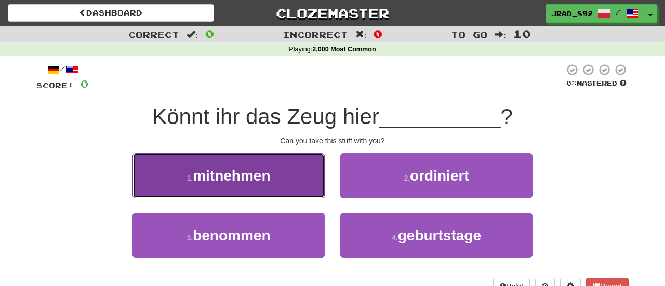
click at [182, 179] on button "1 . mitnehmen" at bounding box center [228, 175] width 192 height 45
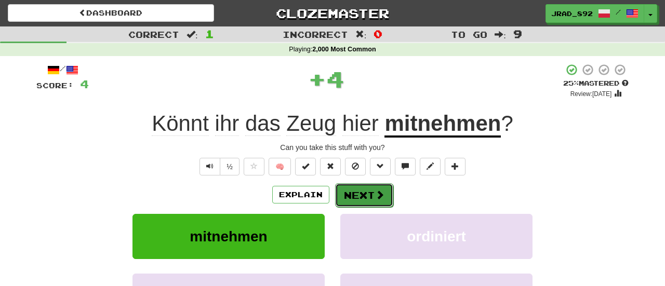
click at [371, 196] on button "Next" at bounding box center [364, 195] width 58 height 24
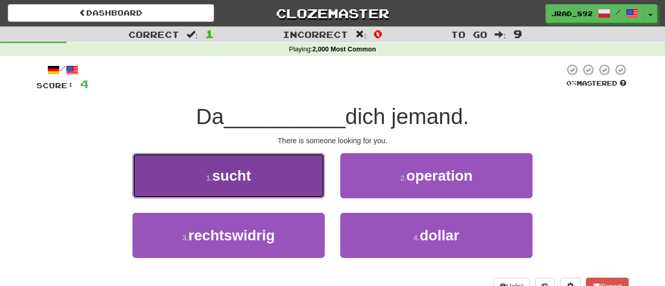
click at [298, 180] on button "1 . sucht" at bounding box center [228, 175] width 192 height 45
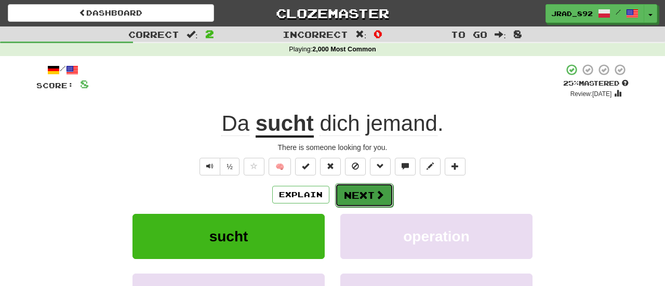
click at [375, 195] on span at bounding box center [379, 194] width 9 height 9
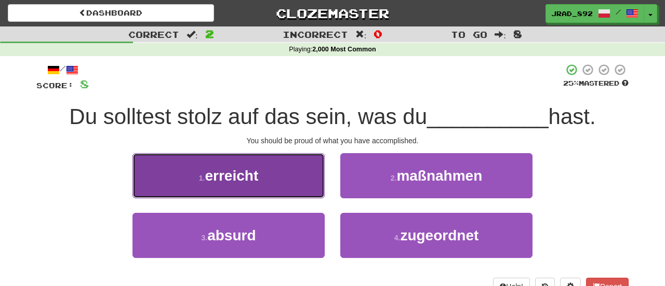
click at [288, 185] on button "1 . erreicht" at bounding box center [228, 175] width 192 height 45
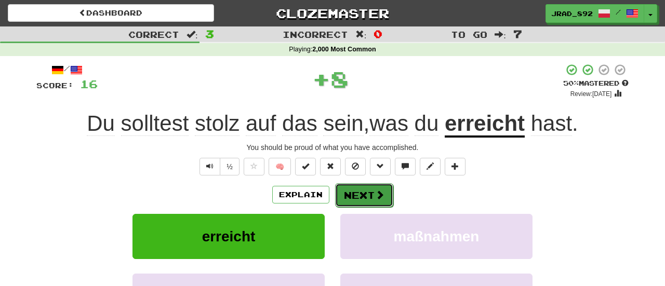
click at [372, 199] on button "Next" at bounding box center [364, 195] width 58 height 24
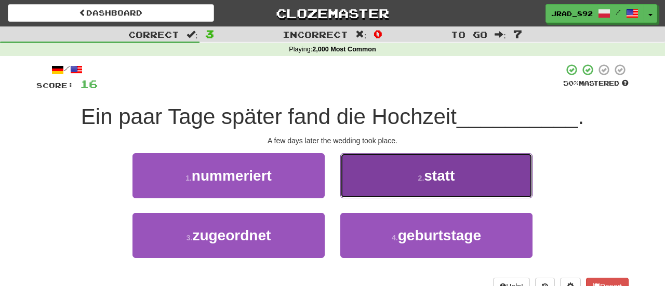
click at [422, 172] on button "2 . statt" at bounding box center [436, 175] width 192 height 45
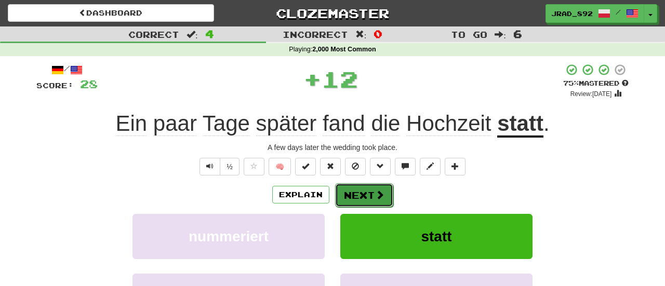
click at [377, 186] on button "Next" at bounding box center [364, 195] width 58 height 24
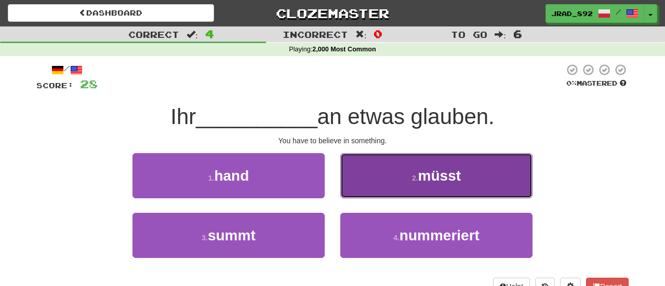
click at [373, 177] on button "2 . müsst" at bounding box center [436, 175] width 192 height 45
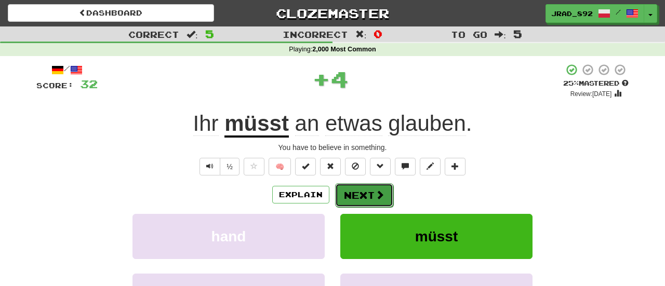
click at [369, 201] on button "Next" at bounding box center [364, 195] width 58 height 24
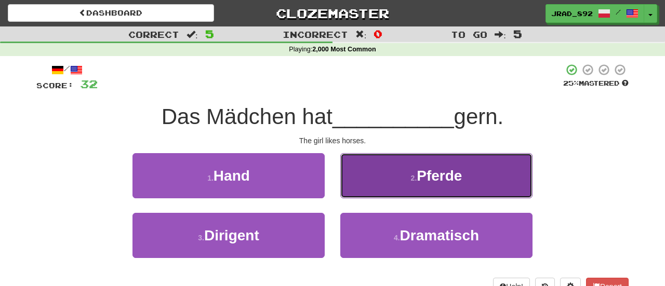
click at [374, 177] on button "2 . Pferde" at bounding box center [436, 175] width 192 height 45
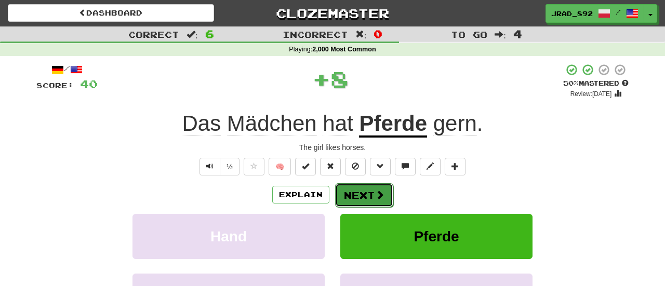
click at [355, 199] on button "Next" at bounding box center [364, 195] width 58 height 24
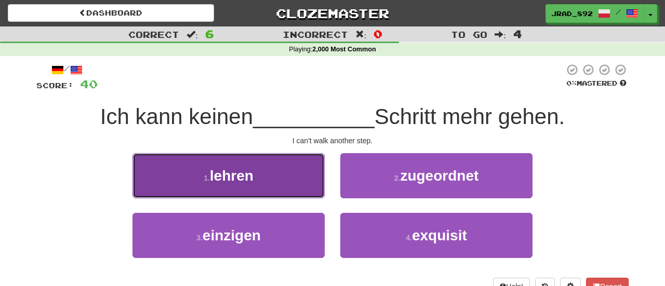
click at [286, 181] on button "1 . lehren" at bounding box center [228, 175] width 192 height 45
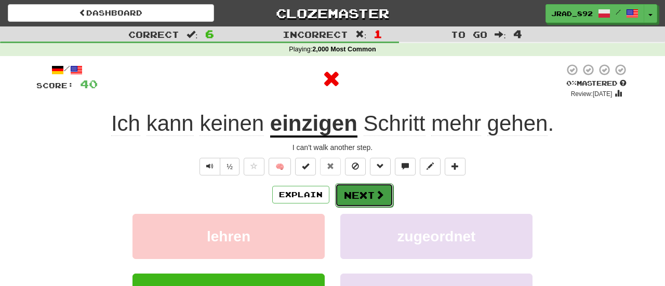
click at [354, 191] on button "Next" at bounding box center [364, 195] width 58 height 24
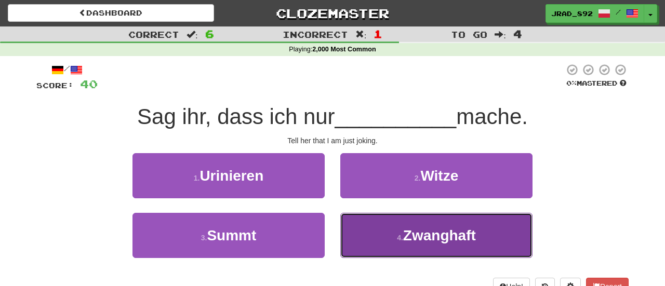
click at [381, 236] on button "4 . Zwanghaft" at bounding box center [436, 235] width 192 height 45
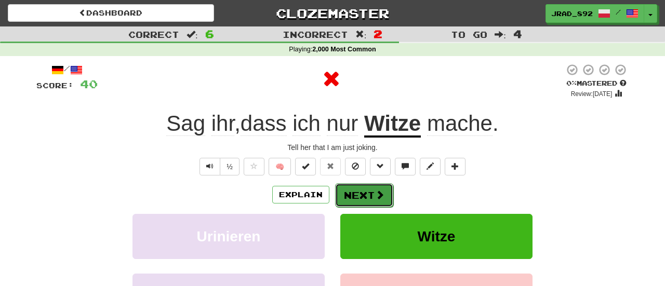
click at [360, 191] on button "Next" at bounding box center [364, 195] width 58 height 24
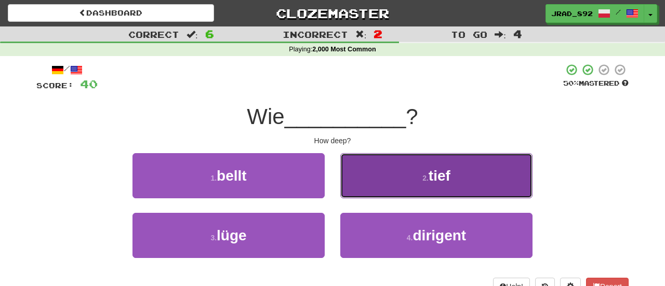
click at [403, 190] on button "2 . tief" at bounding box center [436, 175] width 192 height 45
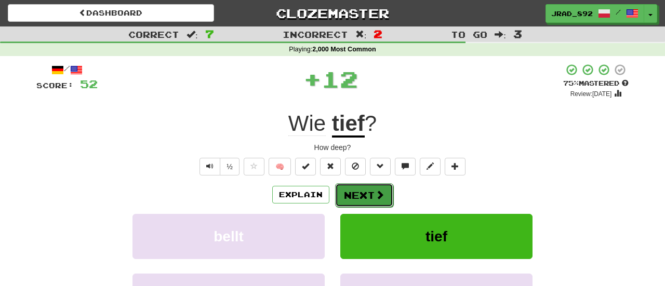
click at [364, 198] on button "Next" at bounding box center [364, 195] width 58 height 24
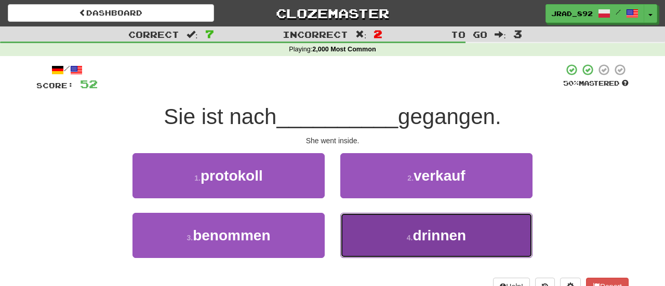
click at [410, 232] on button "4 . drinnen" at bounding box center [436, 235] width 192 height 45
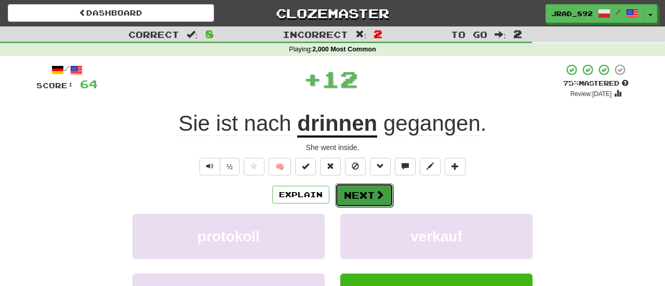
click at [361, 193] on button "Next" at bounding box center [364, 195] width 58 height 24
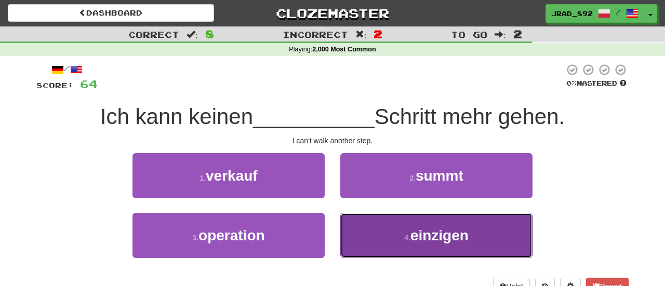
click at [394, 237] on button "4 . einzigen" at bounding box center [436, 235] width 192 height 45
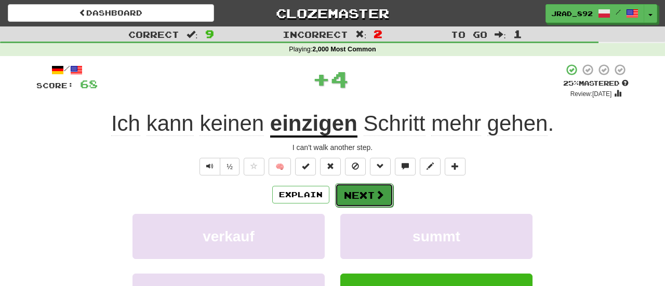
click at [365, 199] on button "Next" at bounding box center [364, 195] width 58 height 24
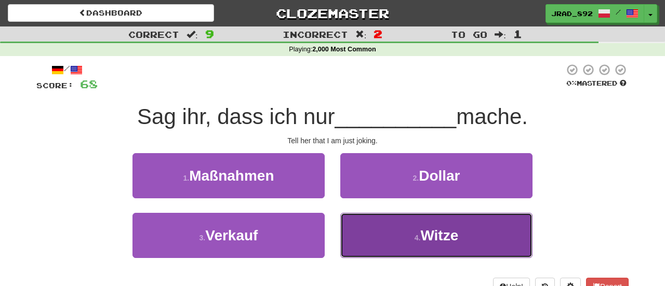
click at [405, 237] on button "4 . Witze" at bounding box center [436, 235] width 192 height 45
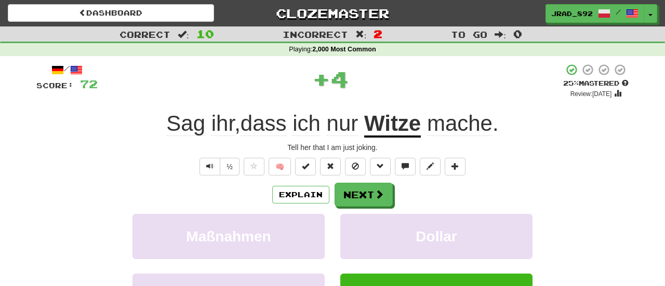
click at [331, 195] on div "Explain Next" at bounding box center [332, 195] width 592 height 24
drag, startPoint x: 348, startPoint y: 197, endPoint x: 356, endPoint y: 190, distance: 11.4
click at [348, 197] on button "Next" at bounding box center [363, 195] width 58 height 24
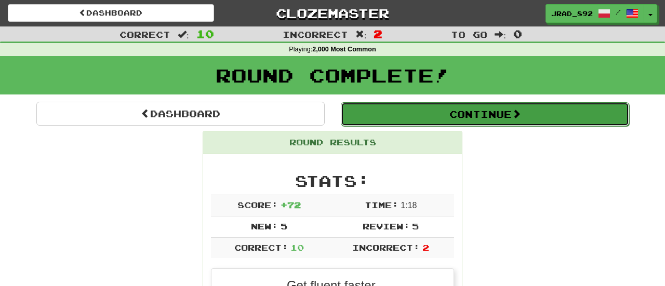
click at [433, 113] on button "Continue" at bounding box center [485, 114] width 288 height 24
